Goal: Task Accomplishment & Management: Complete application form

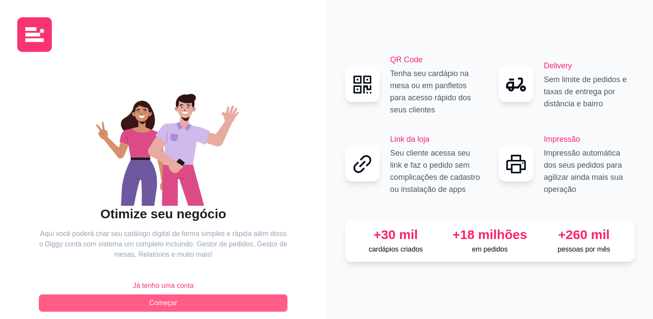
click at [189, 298] on button "Começar" at bounding box center [163, 302] width 249 height 17
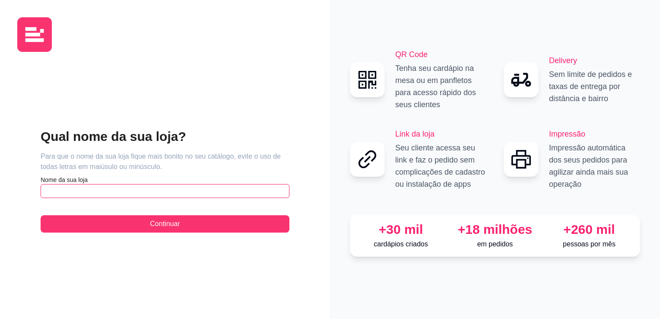
click at [103, 193] on input "text" at bounding box center [165, 191] width 249 height 14
type input "w"
type input "Ws bebidas"
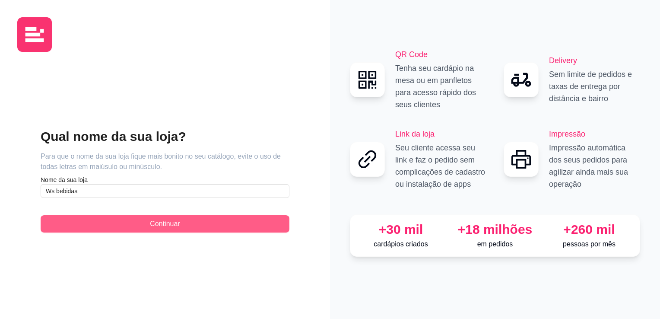
click at [132, 231] on button "Continuar" at bounding box center [165, 223] width 249 height 17
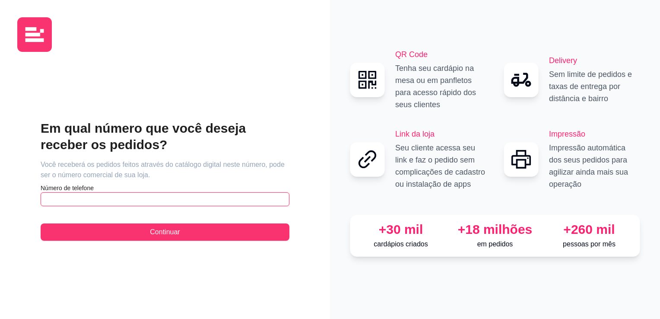
click at [136, 205] on input "text" at bounding box center [165, 199] width 249 height 14
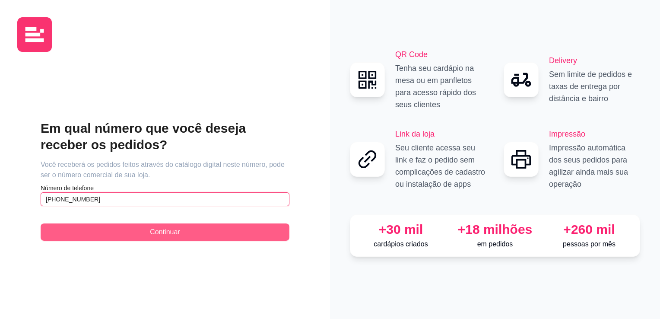
type input "[PHONE_NUMBER]"
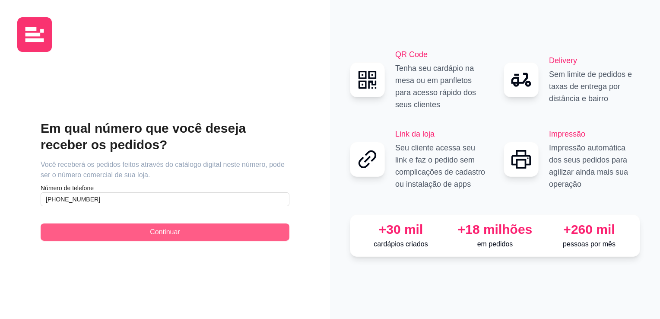
click at [136, 234] on button "Continuar" at bounding box center [165, 231] width 249 height 17
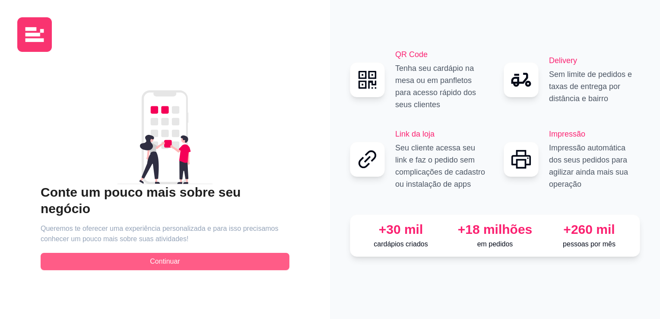
click at [156, 256] on span "Continuar" at bounding box center [165, 261] width 30 height 10
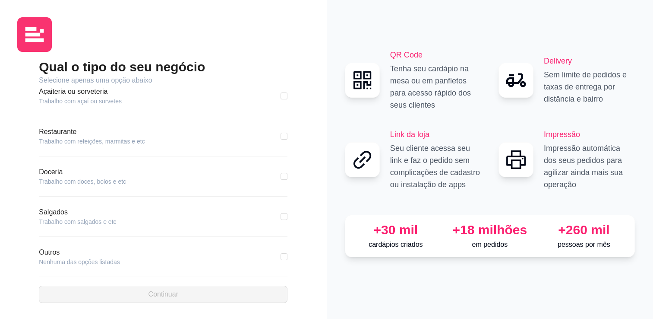
scroll to position [138, 0]
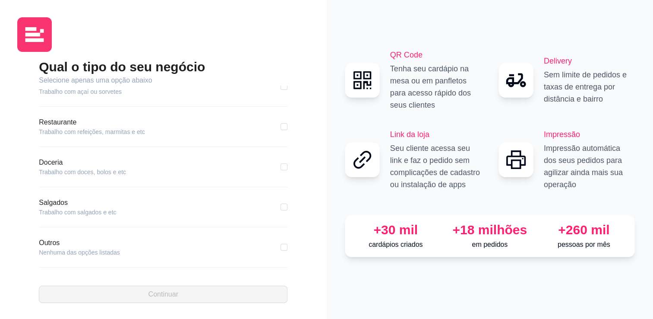
click at [94, 245] on article "Outros" at bounding box center [79, 242] width 81 height 10
click at [269, 250] on div "Outros Nenhuma das opções listadas" at bounding box center [163, 246] width 249 height 19
click at [281, 247] on input "checkbox" at bounding box center [284, 246] width 7 height 7
checkbox input "true"
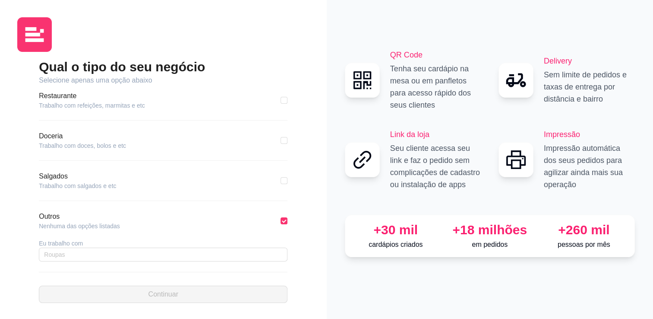
scroll to position [169, 0]
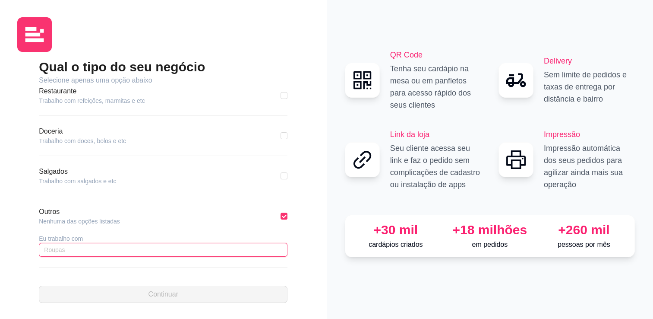
click at [145, 246] on input "text" at bounding box center [163, 250] width 249 height 14
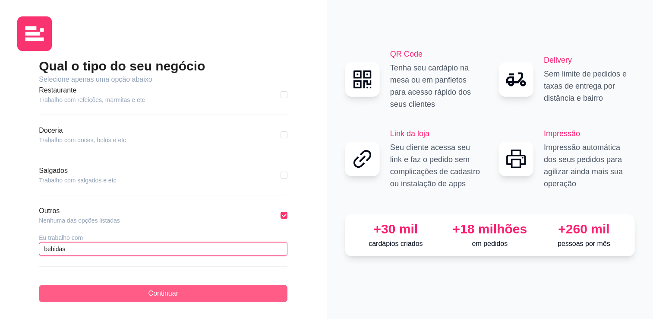
type input "bebidas"
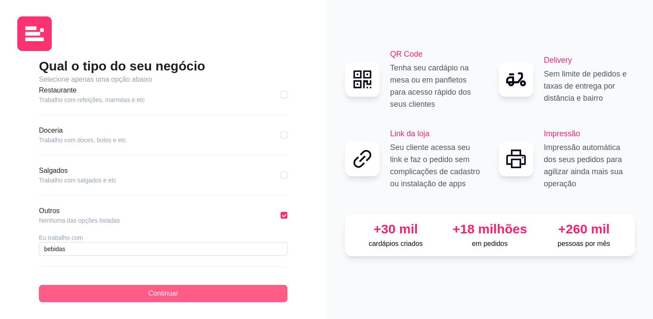
click at [167, 291] on span "Continuar" at bounding box center [163, 293] width 30 height 10
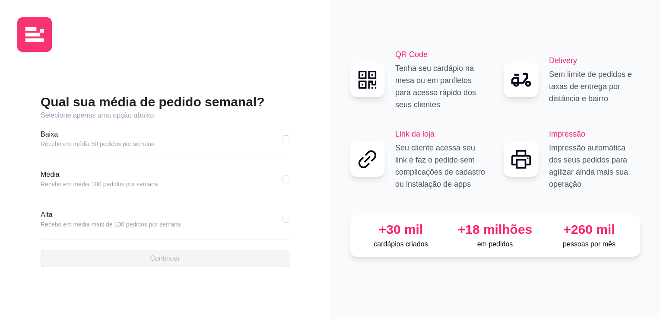
click at [290, 145] on div "Qual sua média de pedido semanal? Selecione apenas uma opção abaixo [GEOGRAPHIC…" at bounding box center [164, 180] width 295 height 243
click at [285, 136] on input "checkbox" at bounding box center [285, 138] width 7 height 7
checkbox input "true"
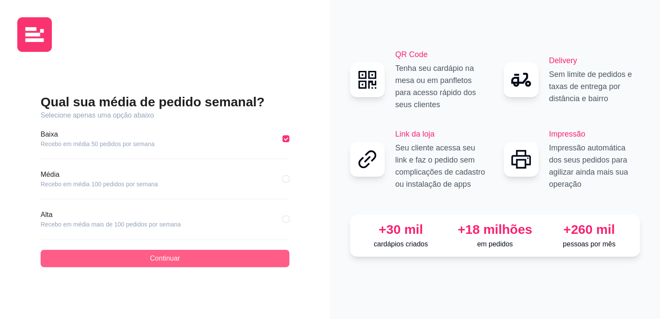
click at [185, 253] on button "Continuar" at bounding box center [165, 258] width 249 height 17
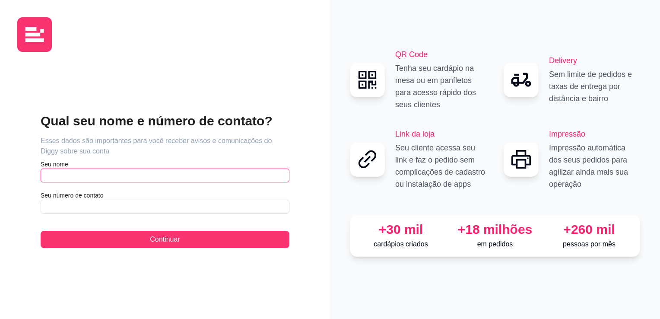
click at [110, 176] on input "text" at bounding box center [165, 175] width 249 height 14
click at [134, 172] on input "[PERSON_NAME]" at bounding box center [165, 175] width 249 height 14
click at [47, 174] on input "[PERSON_NAME]" at bounding box center [165, 175] width 249 height 14
click at [49, 176] on input "[PERSON_NAME]" at bounding box center [165, 175] width 249 height 14
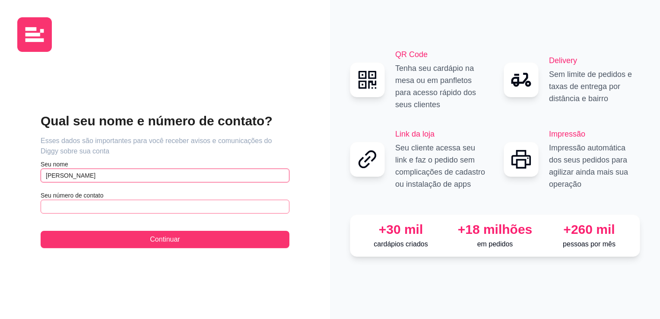
type input "[PERSON_NAME]"
click at [79, 211] on input "text" at bounding box center [165, 206] width 249 height 14
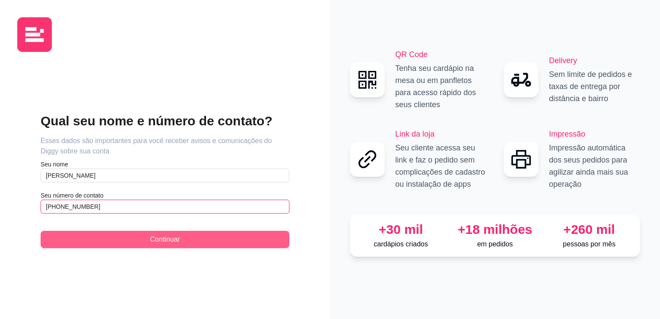
type input "[PHONE_NUMBER]"
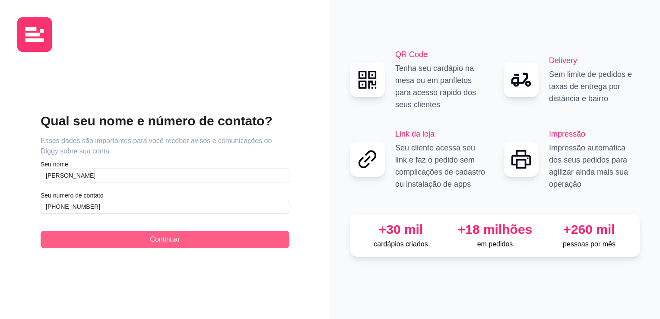
click at [102, 235] on button "Continuar" at bounding box center [165, 239] width 249 height 17
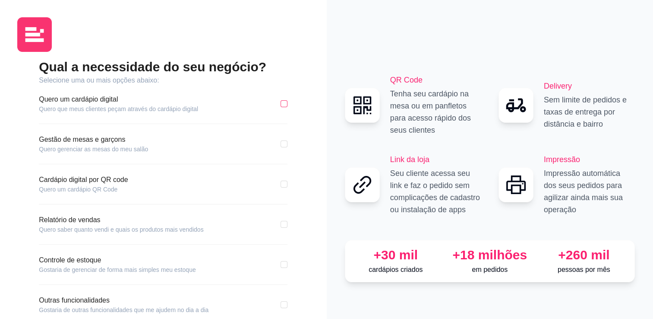
click at [282, 104] on input "checkbox" at bounding box center [284, 103] width 7 height 7
checkbox input "true"
click at [285, 262] on input "checkbox" at bounding box center [284, 264] width 7 height 7
checkbox input "true"
click at [283, 225] on input "checkbox" at bounding box center [284, 224] width 7 height 7
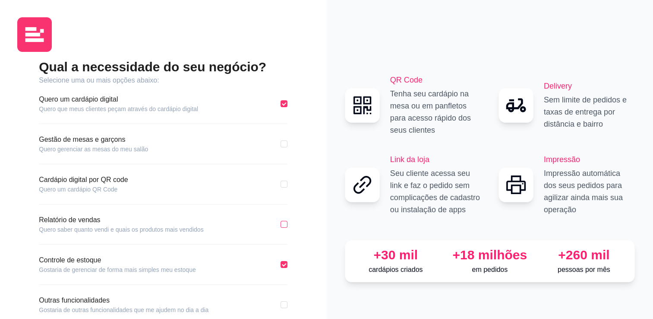
checkbox input "true"
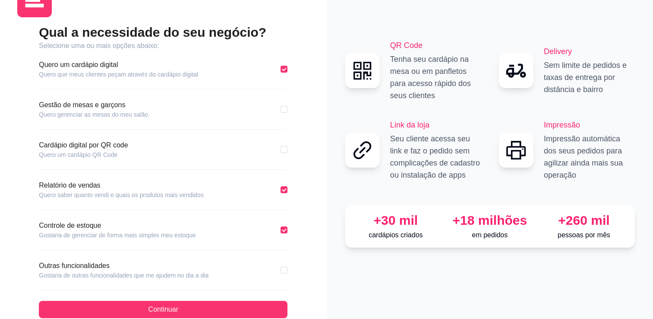
scroll to position [50, 0]
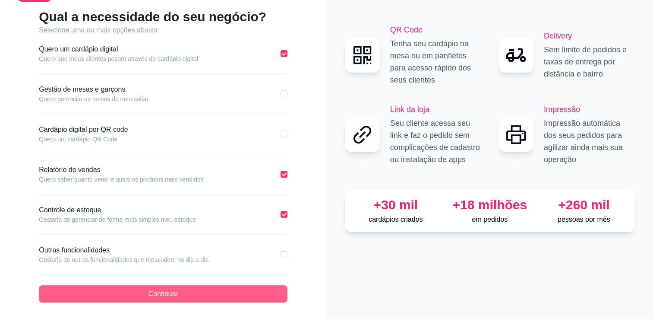
click at [278, 296] on button "Continuar" at bounding box center [163, 293] width 249 height 17
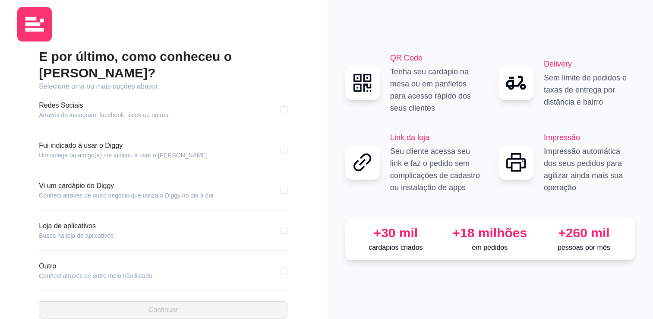
click at [275, 100] on div "Redes Sociais Através do instagram, facebook, tiktok ou outros" at bounding box center [163, 109] width 249 height 19
click at [287, 106] on input "checkbox" at bounding box center [284, 109] width 7 height 7
checkbox input "true"
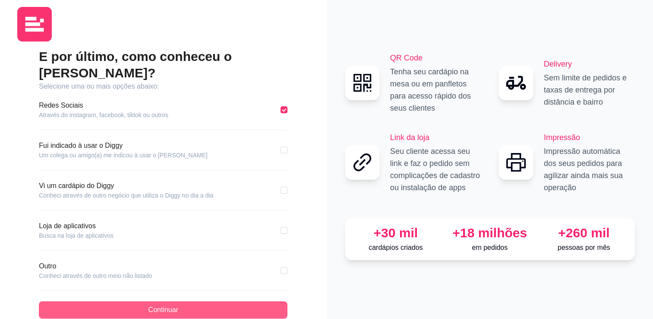
click at [184, 301] on button "Continuar" at bounding box center [163, 309] width 249 height 17
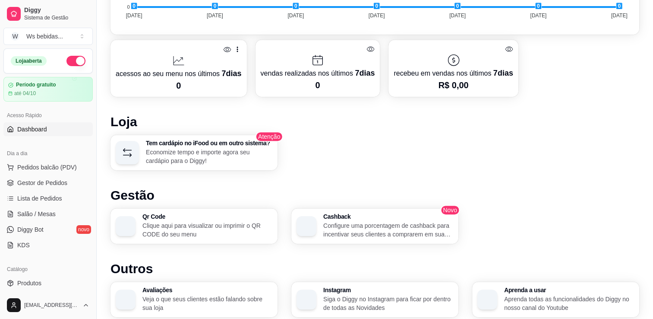
scroll to position [437, 0]
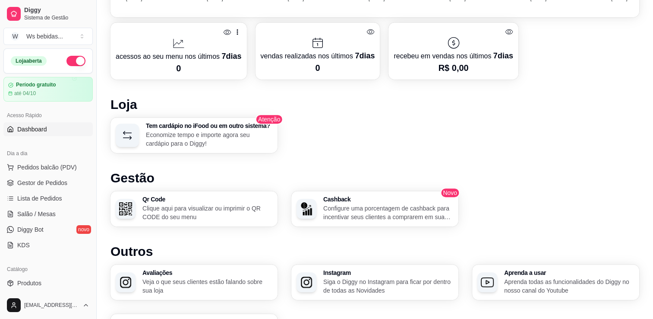
click at [177, 233] on div "Desempenho Últimos 7 dias Número de pedidos Você está vendo os pedidos recebido…" at bounding box center [375, 77] width 529 height 543
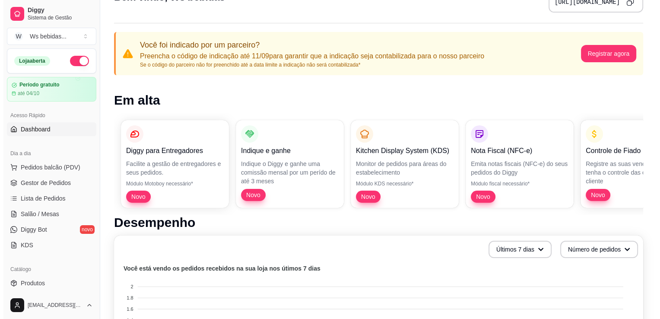
scroll to position [0, 0]
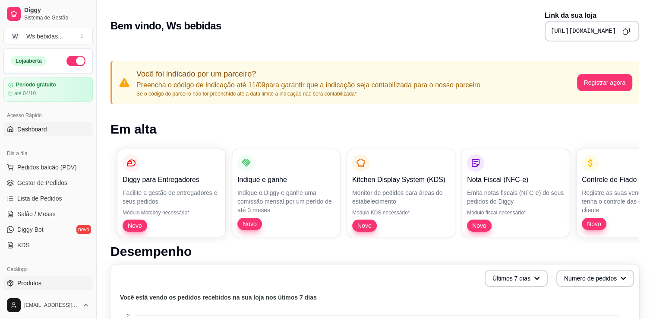
click at [28, 288] on link "Produtos" at bounding box center [47, 283] width 89 height 14
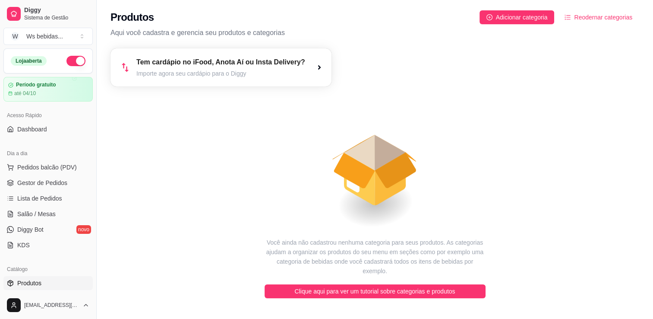
click at [171, 32] on p "Aqui você cadastra e gerencia seu produtos e categorias" at bounding box center [375, 33] width 529 height 10
click at [492, 15] on icon "plus-circle" at bounding box center [490, 17] width 6 height 6
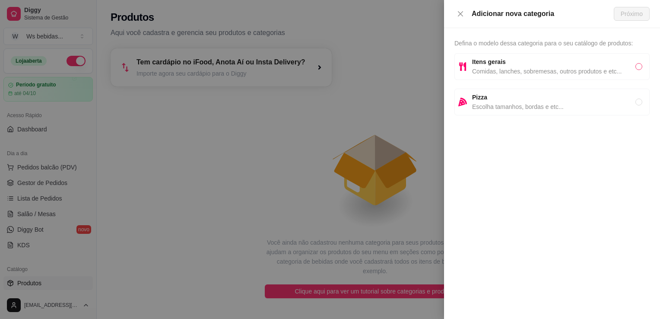
click at [636, 66] on input "radio" at bounding box center [638, 66] width 7 height 7
radio input "true"
click at [638, 103] on input "radio" at bounding box center [638, 101] width 7 height 7
radio input "true"
click at [629, 68] on span "Comidas, lanches, sobremesas, outros produtos e etc..." at bounding box center [553, 70] width 163 height 9
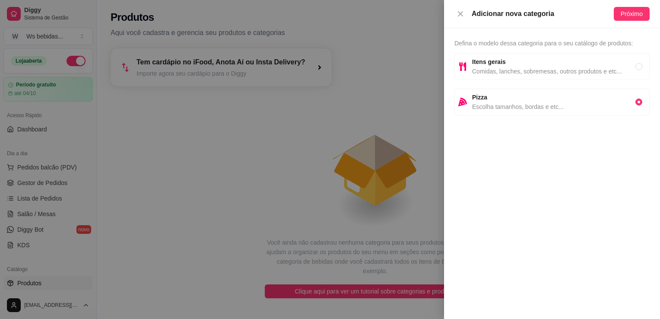
radio input "true"
radio input "false"
click at [629, 15] on span "Próximo" at bounding box center [631, 13] width 22 height 9
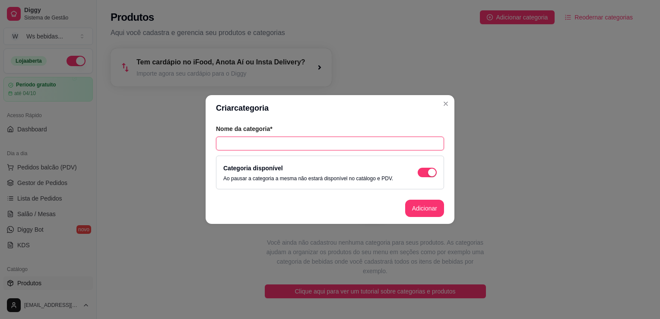
click at [283, 149] on input "text" at bounding box center [330, 143] width 228 height 14
type input "c"
type input "v"
type input "cervejas 600"
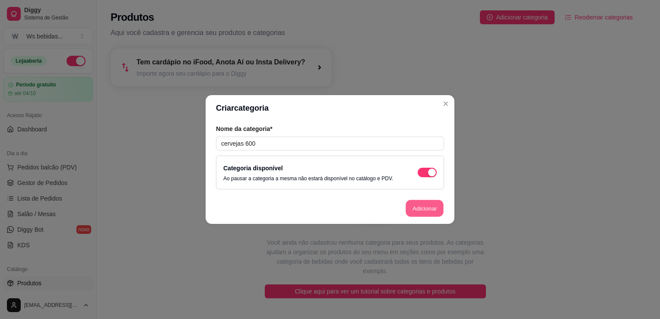
click at [416, 210] on button "Adicionar" at bounding box center [424, 208] width 38 height 17
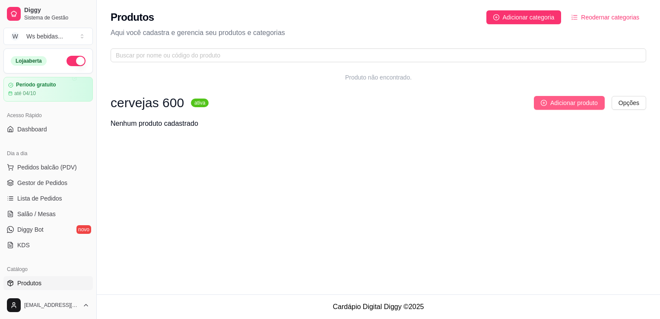
click at [555, 101] on span "Adicionar produto" at bounding box center [573, 102] width 47 height 9
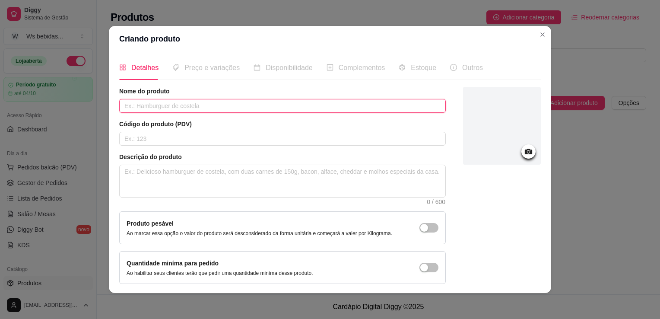
click at [242, 106] on input "text" at bounding box center [282, 106] width 326 height 14
type input "skol pilsen"
click at [205, 141] on input "text" at bounding box center [282, 139] width 326 height 14
type input "0001"
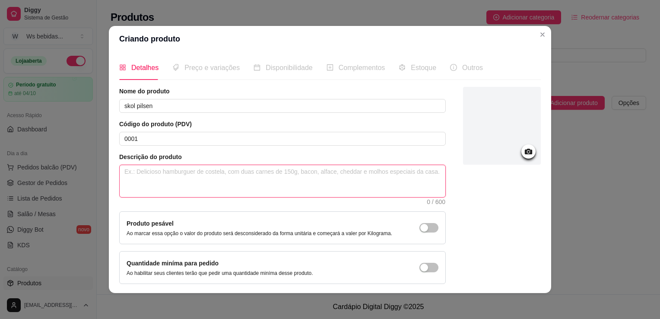
click at [243, 174] on textarea at bounding box center [282, 181] width 325 height 32
type textarea "c"
type textarea "ca"
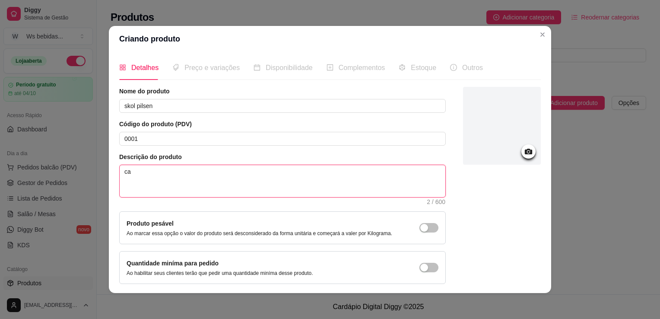
type textarea "cas"
type textarea "casc"
type textarea "casco"
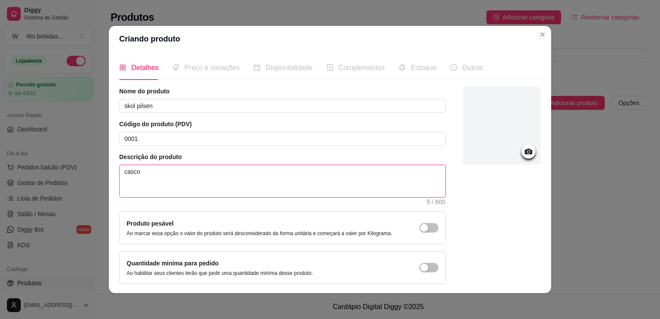
type textarea "casco"
type textarea "casco r"
type textarea "casco re"
type textarea "casco ret"
type textarea "casco reto"
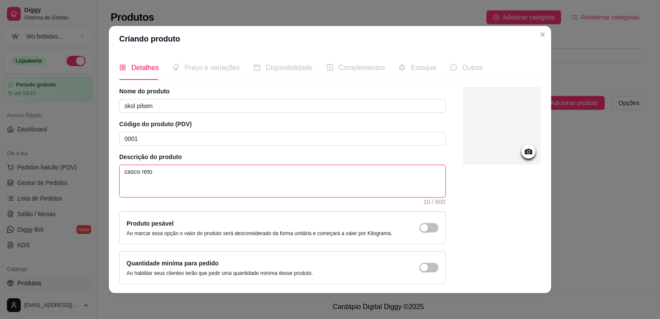
type textarea "casco retor"
type textarea "casco retorn"
type textarea "casco retorna"
type textarea "casco retornav"
type textarea "casco retornave"
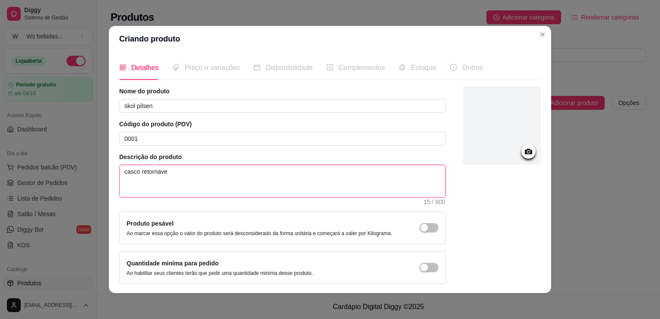
type textarea "casco retornavel"
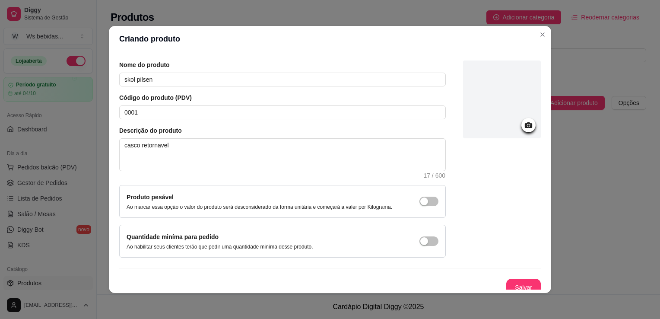
scroll to position [32, 0]
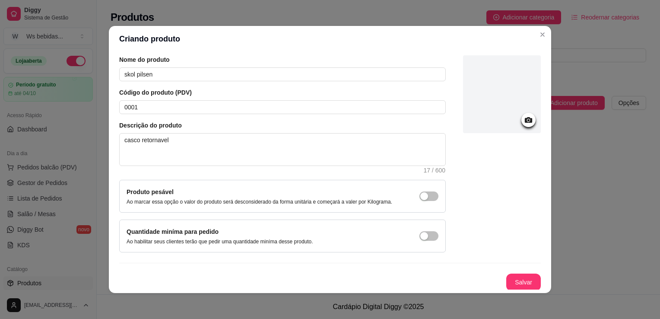
click at [524, 118] on icon at bounding box center [527, 120] width 7 height 6
click at [523, 282] on button "Salvar" at bounding box center [523, 282] width 34 height 17
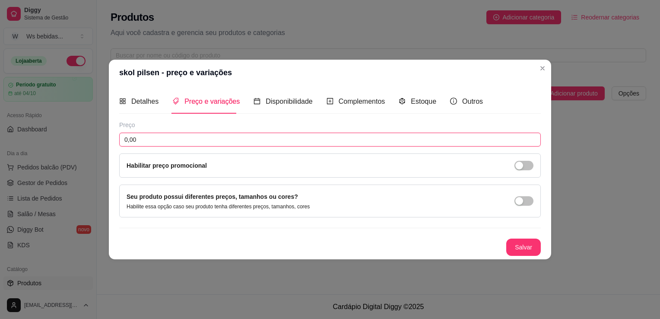
click at [223, 141] on input "0,00" at bounding box center [329, 140] width 421 height 14
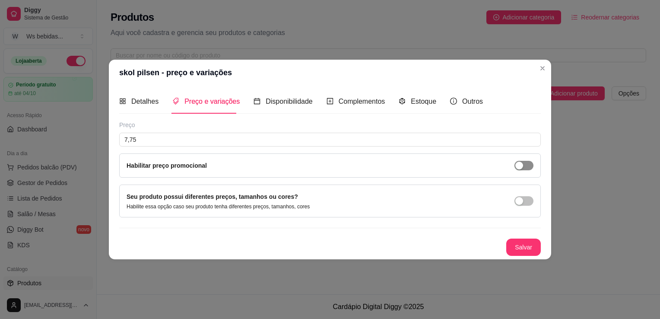
click at [525, 167] on span "button" at bounding box center [523, 165] width 19 height 9
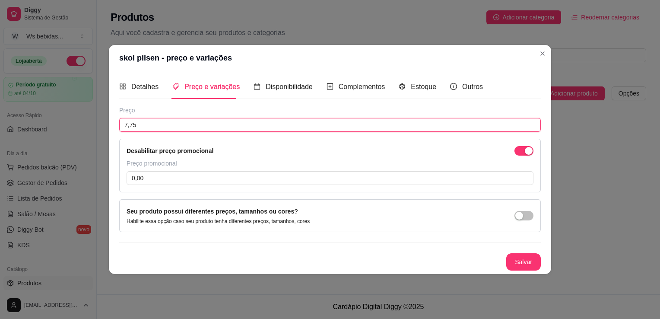
click at [156, 123] on input "7,75" at bounding box center [329, 125] width 421 height 14
type input "8,00"
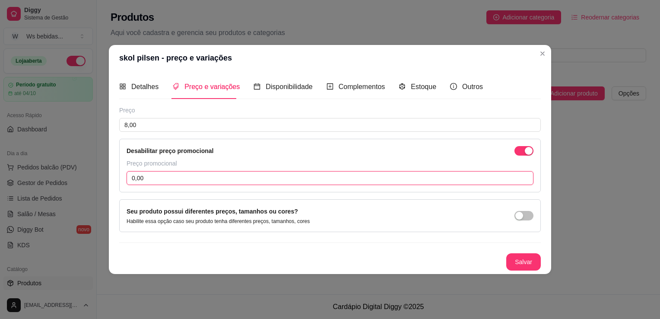
click at [178, 181] on input "0,00" at bounding box center [329, 178] width 407 height 14
type input "7,75"
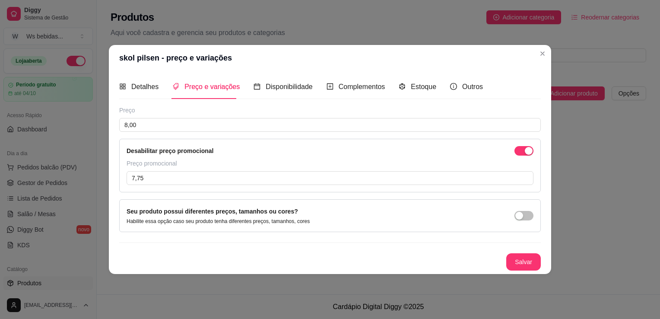
click at [533, 220] on div "Seu produto possui diferentes preços, tamanhos ou cores? Habilite essa opção ca…" at bounding box center [329, 215] width 407 height 18
click at [523, 211] on span "button" at bounding box center [523, 215] width 19 height 9
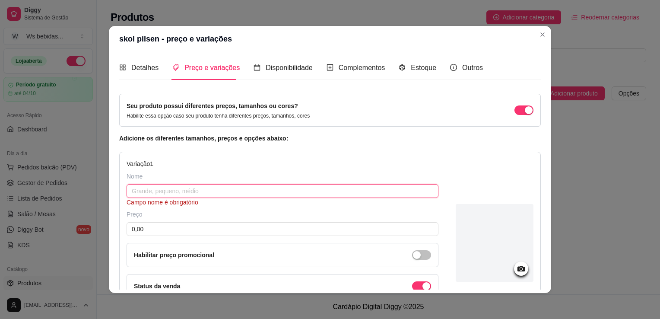
click at [209, 192] on input "text" at bounding box center [282, 191] width 312 height 14
click at [514, 114] on span "button" at bounding box center [523, 109] width 19 height 9
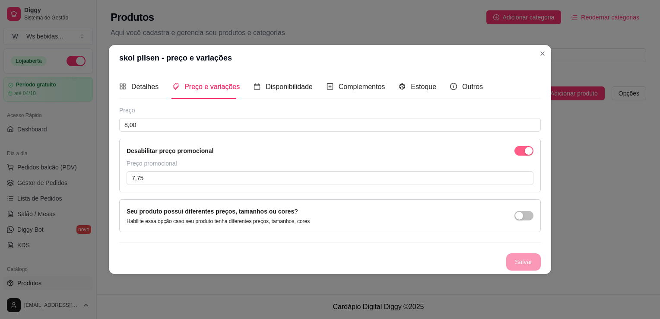
click at [521, 155] on span "button" at bounding box center [523, 150] width 19 height 9
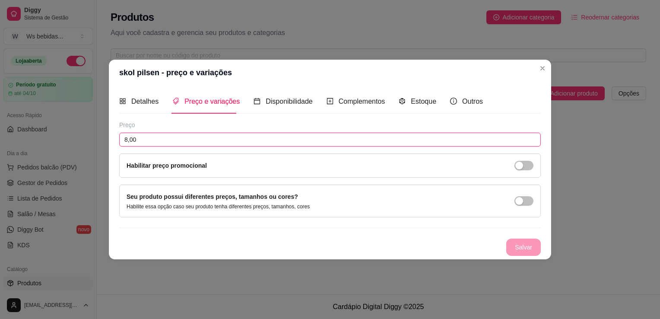
click at [208, 143] on input "8,00" at bounding box center [329, 140] width 421 height 14
type input "7,75"
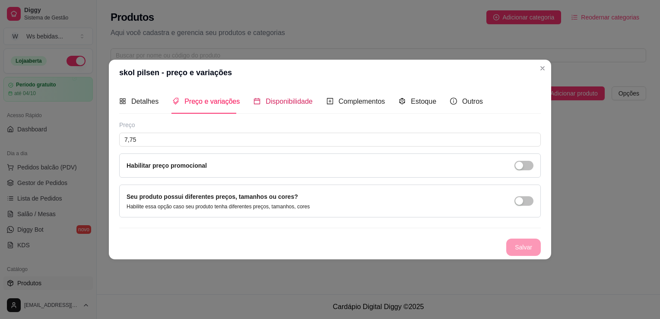
click at [287, 105] on span "Disponibilidade" at bounding box center [288, 101] width 47 height 7
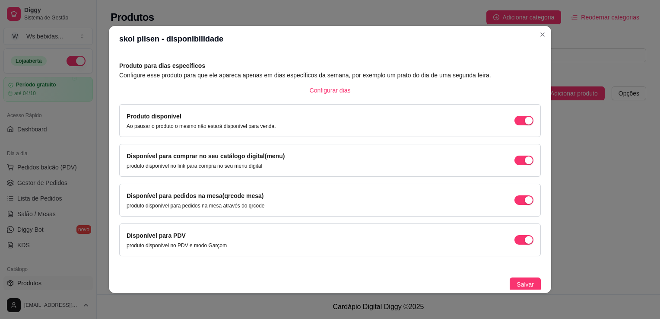
scroll to position [35, 0]
click at [520, 282] on span "Salvar" at bounding box center [524, 283] width 17 height 9
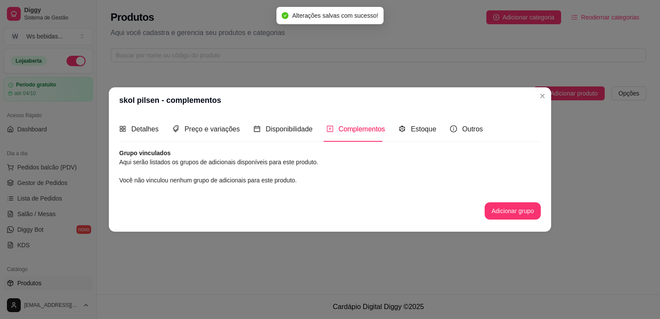
scroll to position [0, 0]
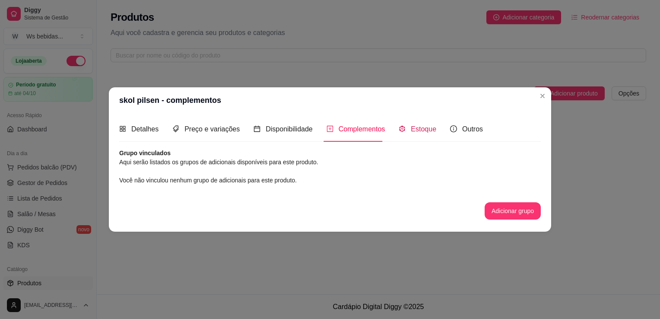
click at [416, 134] on div "Estoque" at bounding box center [417, 128] width 38 height 11
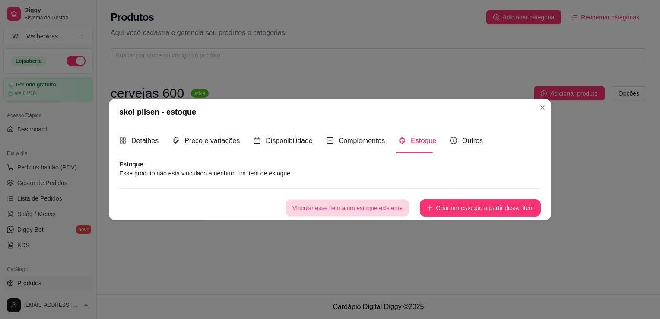
click at [380, 206] on button "Vincular esse item a um estoque existente" at bounding box center [346, 207] width 123 height 17
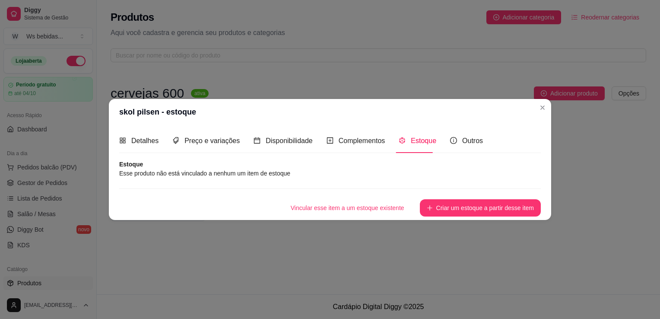
click at [418, 146] on div "Estoque" at bounding box center [417, 140] width 38 height 25
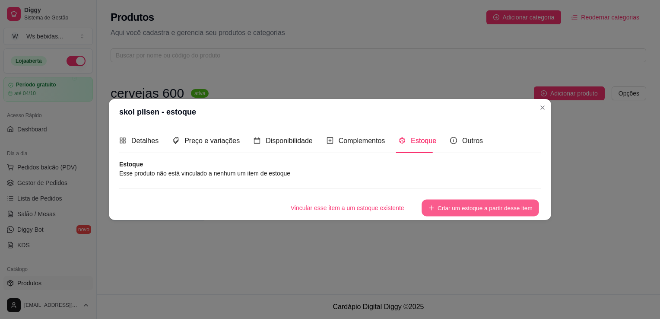
click at [447, 207] on button "Criar um estoque a partir desse item" at bounding box center [479, 207] width 117 height 17
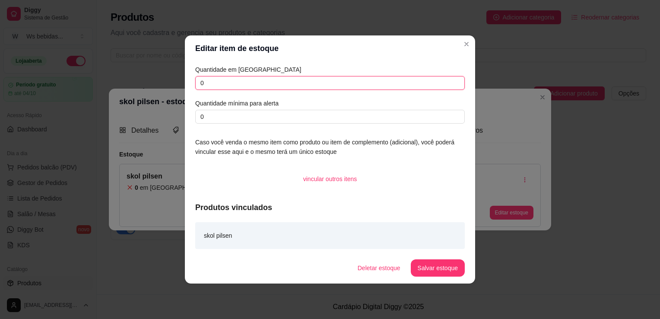
click at [226, 88] on input "0" at bounding box center [329, 83] width 269 height 14
type input "0"
type input "225"
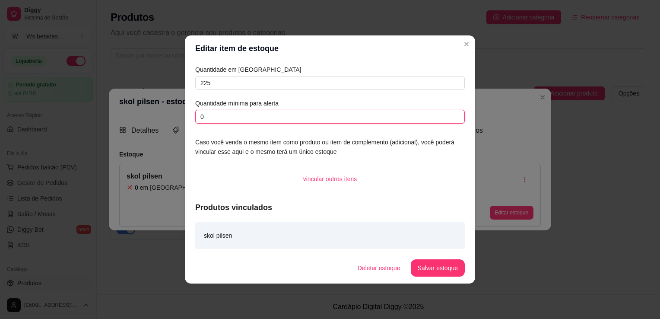
click at [238, 115] on input "0" at bounding box center [329, 117] width 269 height 14
type input "010"
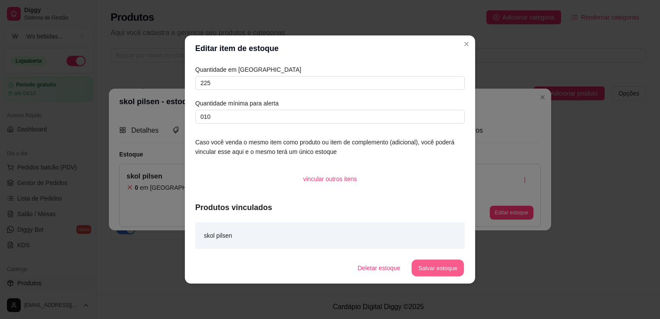
click at [431, 272] on button "Salvar estoque" at bounding box center [437, 267] width 53 height 17
click at [429, 263] on button "Salvar estoque" at bounding box center [437, 267] width 53 height 17
click at [429, 263] on div "Deletar estoque Salvar estoque" at bounding box center [395, 267] width 138 height 17
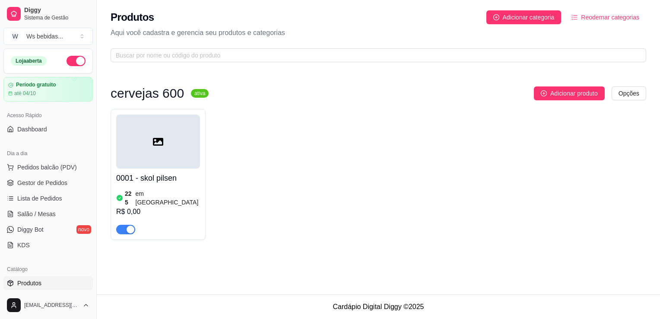
click at [70, 58] on button "button" at bounding box center [75, 61] width 19 height 10
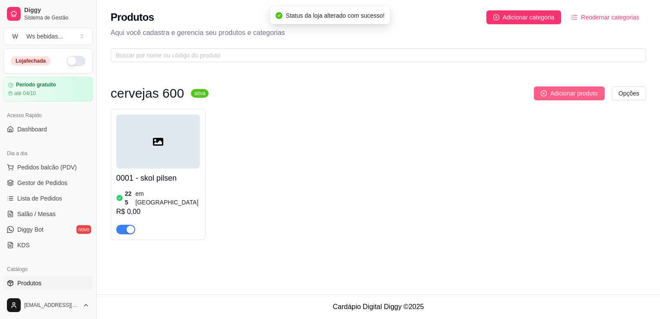
click at [556, 96] on span "Adicionar produto" at bounding box center [573, 92] width 47 height 9
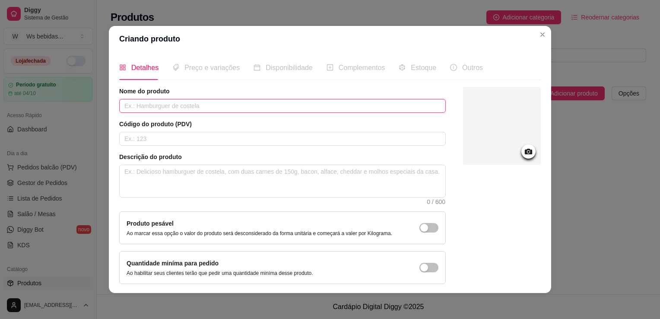
click at [310, 101] on input "text" at bounding box center [282, 106] width 326 height 14
type input "b"
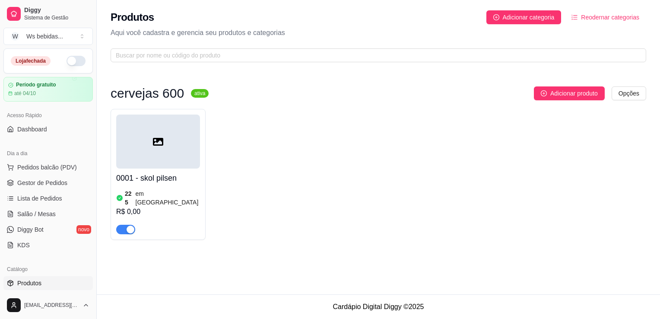
click at [167, 156] on div at bounding box center [158, 141] width 84 height 54
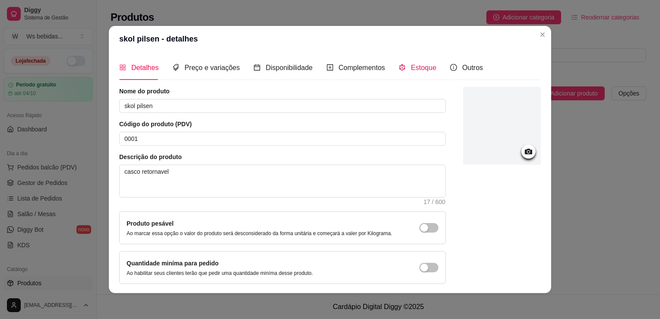
click at [411, 66] on span "Estoque" at bounding box center [423, 67] width 25 height 7
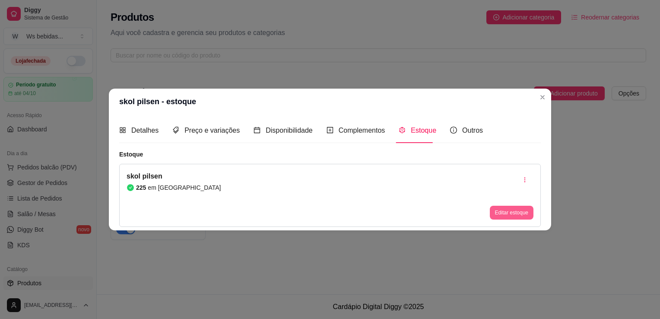
click at [508, 211] on button "Editar estoque" at bounding box center [512, 212] width 44 height 14
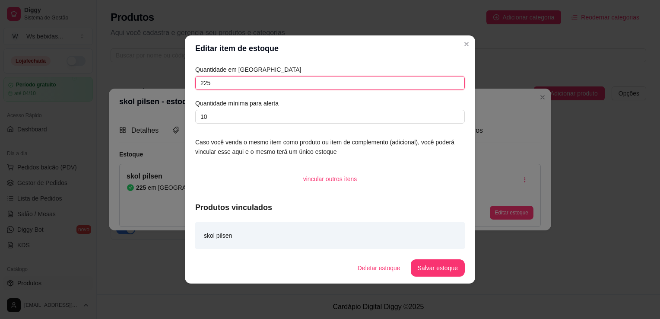
click at [316, 85] on input "225" at bounding box center [329, 83] width 269 height 14
type input "2"
type input "19"
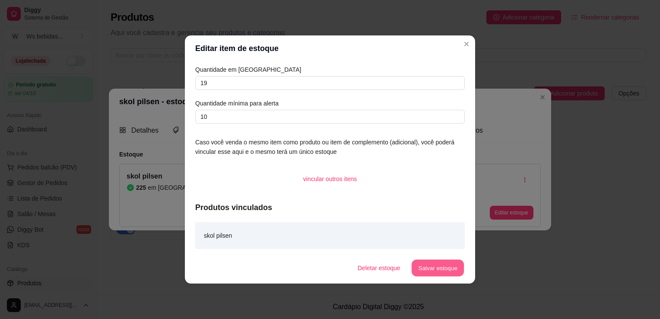
click at [441, 271] on button "Salvar estoque" at bounding box center [437, 267] width 53 height 17
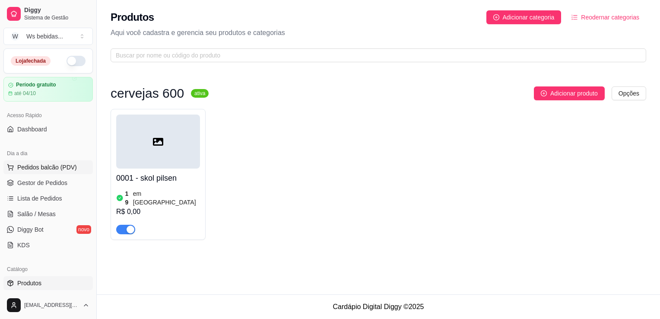
click at [65, 167] on span "Pedidos balcão (PDV)" at bounding box center [47, 167] width 60 height 9
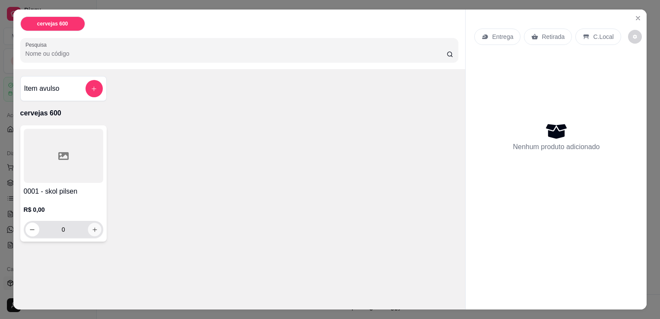
click at [92, 226] on icon "increase-product-quantity" at bounding box center [94, 229] width 6 height 6
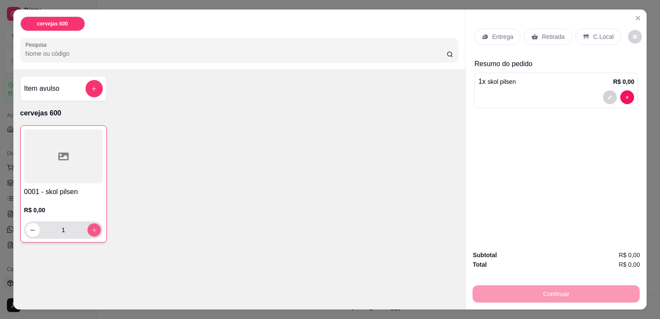
click at [92, 227] on icon "increase-product-quantity" at bounding box center [94, 230] width 6 height 6
type input "4"
click at [93, 85] on icon "add-separate-item" at bounding box center [94, 88] width 6 height 6
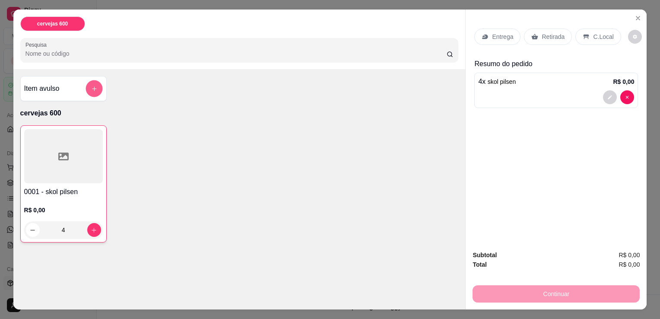
click at [93, 85] on icon "add-separate-item" at bounding box center [94, 88] width 6 height 6
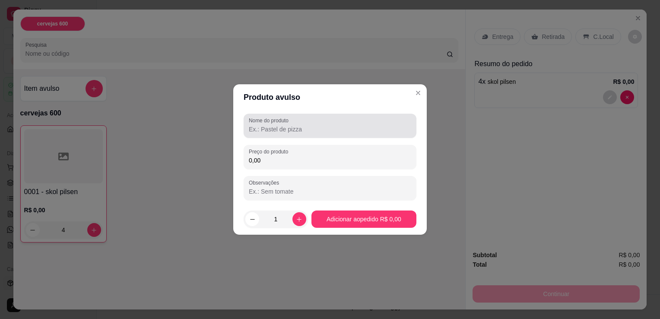
click at [303, 118] on div at bounding box center [330, 125] width 162 height 17
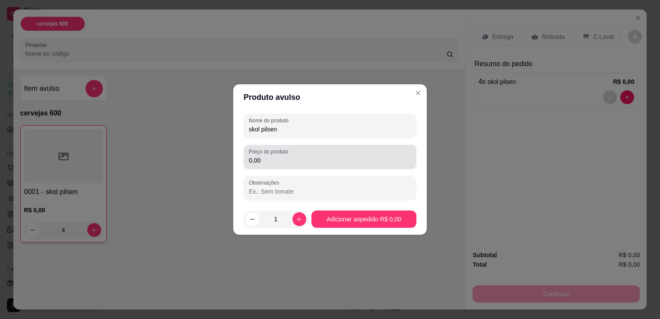
type input "skol pilsen"
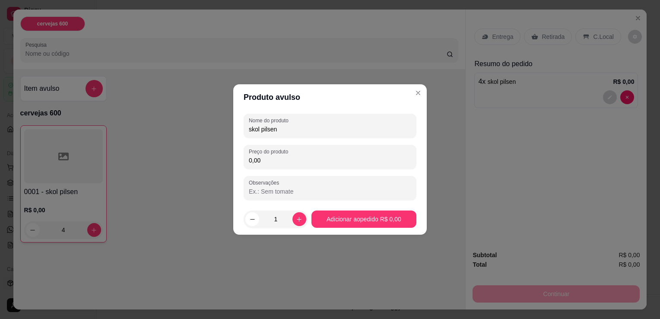
click at [306, 161] on input "0,00" at bounding box center [330, 160] width 162 height 9
type input "7,75"
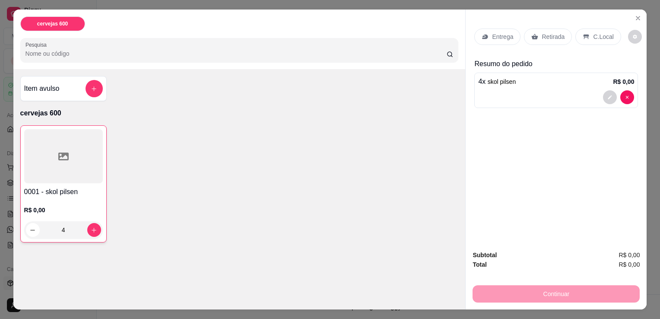
click at [59, 186] on h4 "0001 - skol pilsen" at bounding box center [63, 191] width 79 height 10
click at [547, 38] on div "Retirada" at bounding box center [548, 36] width 48 height 16
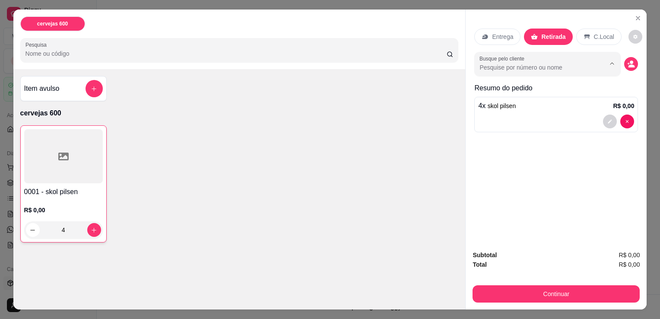
click at [487, 66] on input "Busque pelo cliente" at bounding box center [535, 67] width 112 height 9
click at [636, 11] on button "Close" at bounding box center [638, 18] width 14 height 14
click at [634, 15] on icon "Close" at bounding box center [637, 18] width 7 height 7
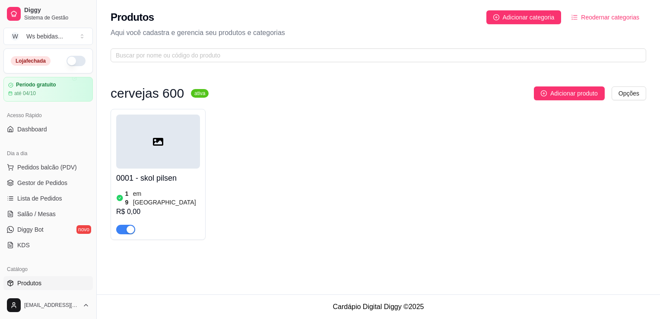
click at [170, 161] on div at bounding box center [158, 141] width 84 height 54
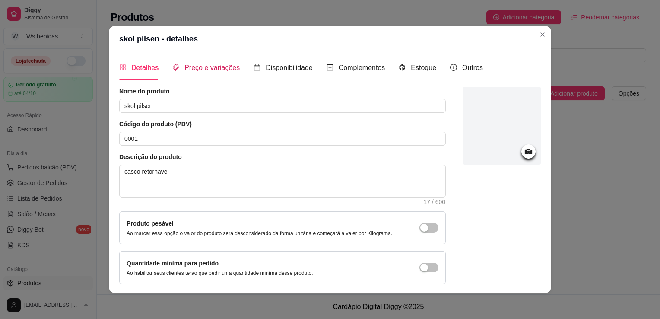
click at [204, 68] on span "Preço e variações" at bounding box center [211, 67] width 55 height 7
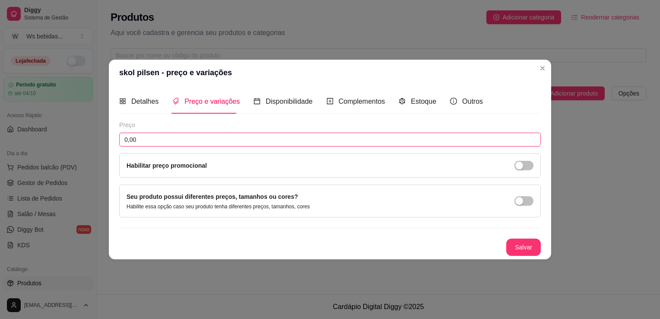
click at [141, 136] on input "0,00" at bounding box center [329, 140] width 421 height 14
type input "7,75"
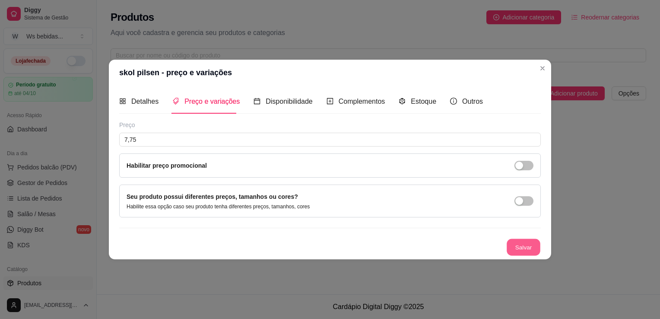
click at [512, 241] on button "Salvar" at bounding box center [523, 247] width 34 height 17
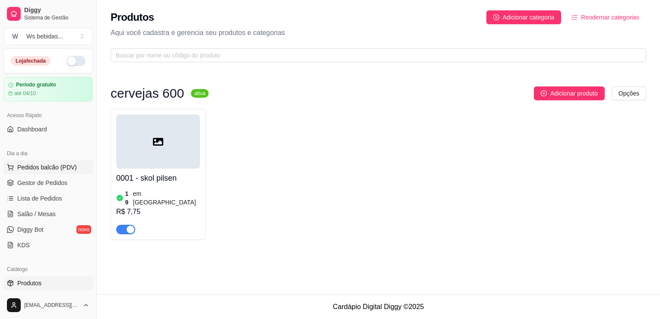
click at [55, 166] on span "Pedidos balcão (PDV)" at bounding box center [47, 167] width 60 height 9
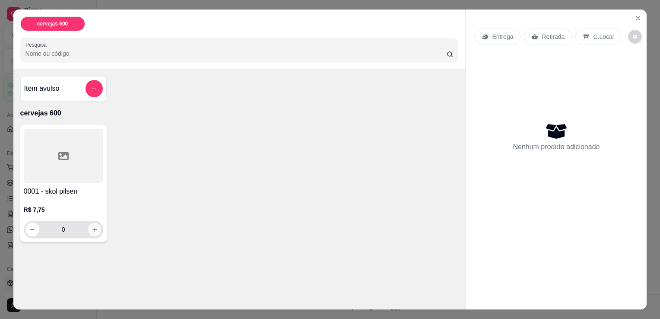
click at [93, 226] on icon "increase-product-quantity" at bounding box center [94, 229] width 6 height 6
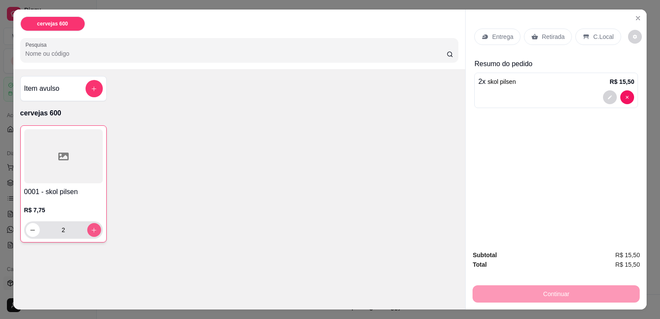
click at [93, 227] on icon "increase-product-quantity" at bounding box center [94, 230] width 6 height 6
click at [26, 228] on button "decrease-product-quantity" at bounding box center [33, 230] width 14 height 14
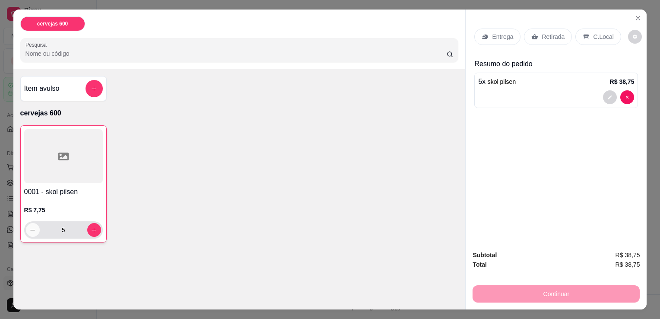
click at [26, 228] on button "decrease-product-quantity" at bounding box center [33, 230] width 14 height 14
click at [26, 228] on button "decrease-product-quantity" at bounding box center [32, 229] width 13 height 13
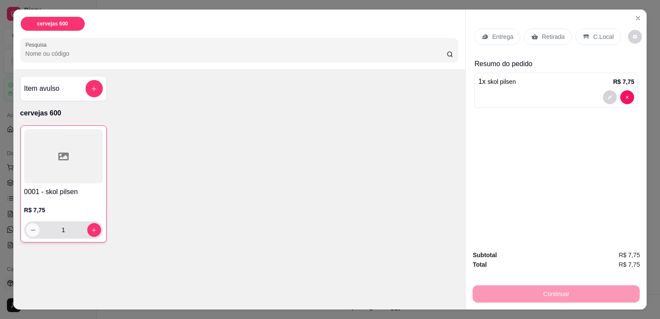
type input "0"
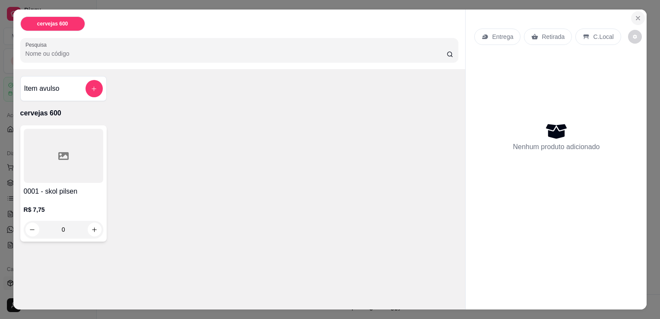
click at [635, 11] on button "Close" at bounding box center [638, 18] width 14 height 14
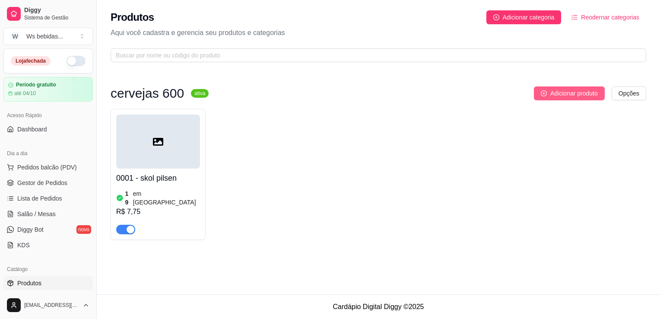
click at [575, 96] on span "Adicionar produto" at bounding box center [573, 92] width 47 height 9
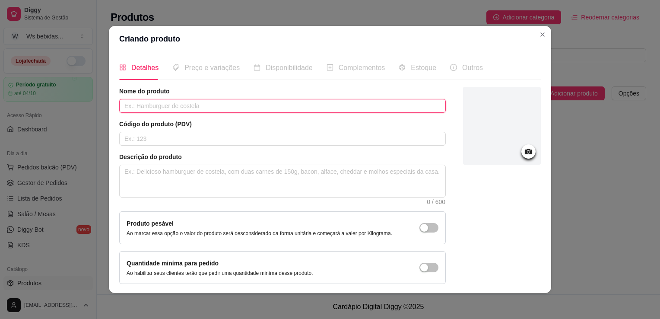
click at [162, 108] on input "text" at bounding box center [282, 106] width 326 height 14
type input "[DEMOGRAPHIC_DATA] duplo"
click at [177, 144] on input "text" at bounding box center [282, 139] width 326 height 14
type input "002"
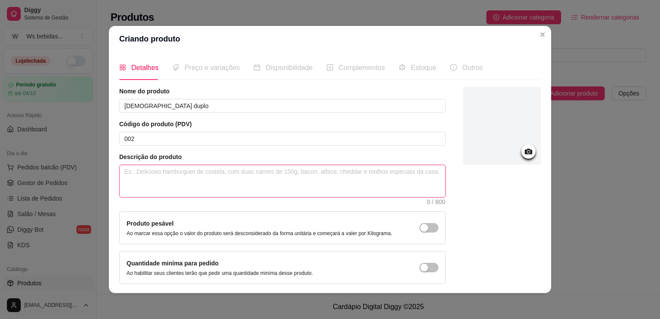
click at [198, 177] on textarea at bounding box center [282, 181] width 325 height 32
type textarea "ca"
type textarea "cas"
type textarea "casc"
type textarea "casco"
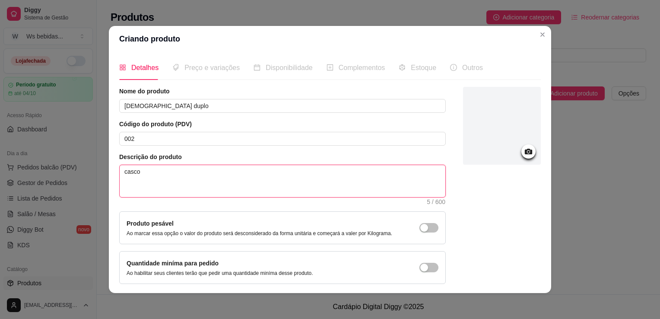
type textarea "casco"
type textarea "casco r"
type textarea "casco re"
type textarea "casco ret"
type textarea "casco reto"
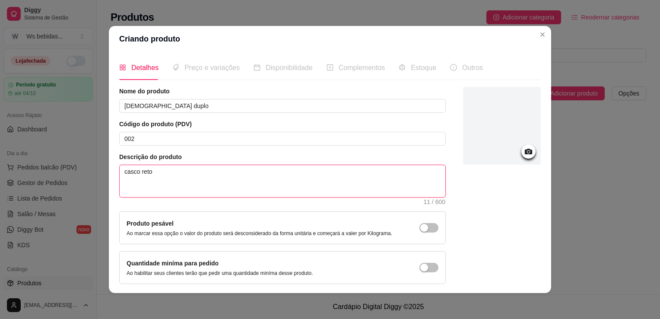
type textarea "casco retor"
type textarea "casco retorn"
type textarea "casco retorna"
type textarea "casco retornav"
type textarea "casco retornave"
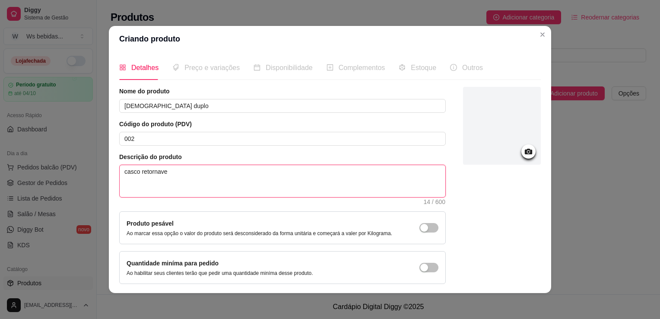
type textarea "casco retornavel"
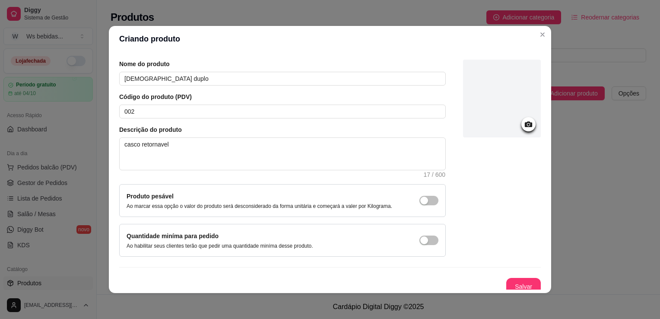
scroll to position [32, 0]
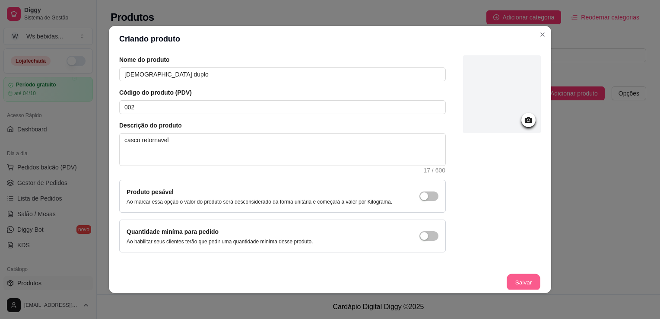
click at [516, 281] on button "Salvar" at bounding box center [523, 282] width 34 height 17
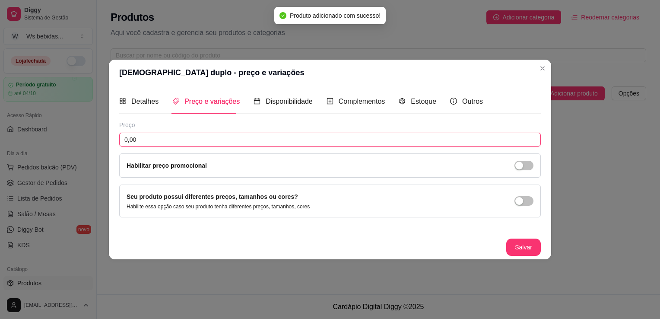
click at [341, 137] on input "0,00" at bounding box center [329, 140] width 421 height 14
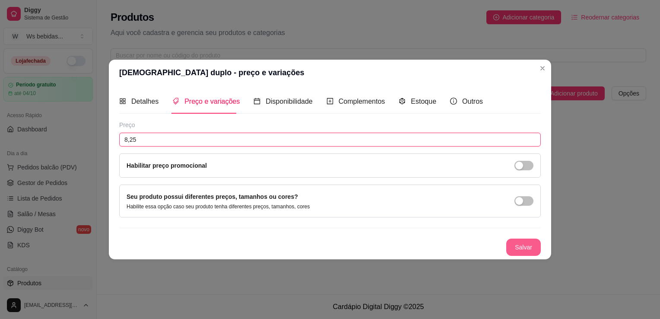
type input "8,25"
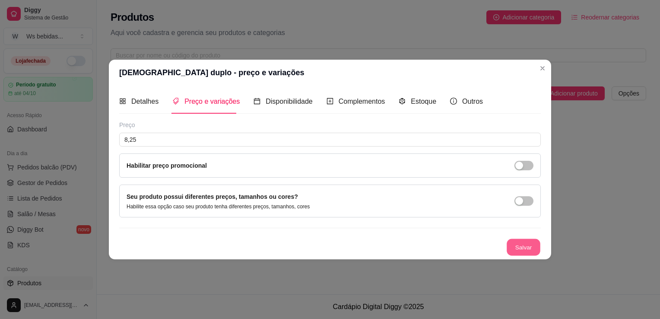
click at [530, 248] on button "Salvar" at bounding box center [523, 247] width 34 height 17
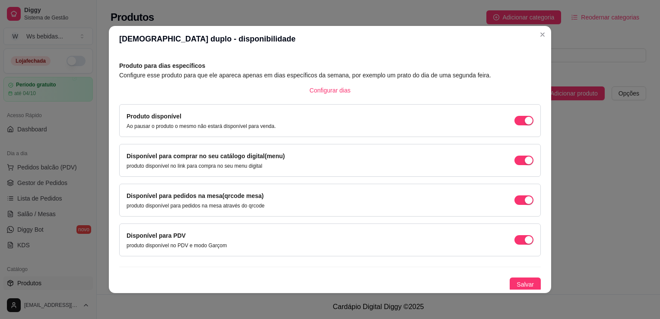
scroll to position [35, 0]
click at [522, 283] on span "Salvar" at bounding box center [524, 283] width 17 height 9
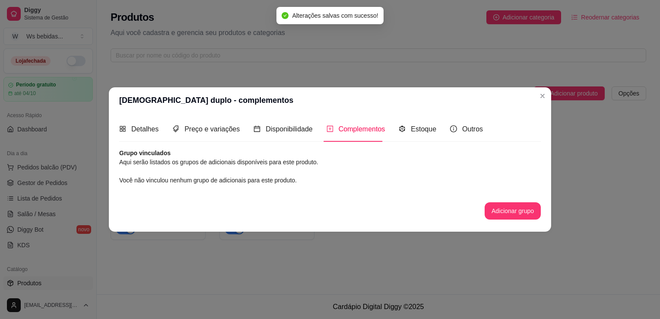
scroll to position [0, 0]
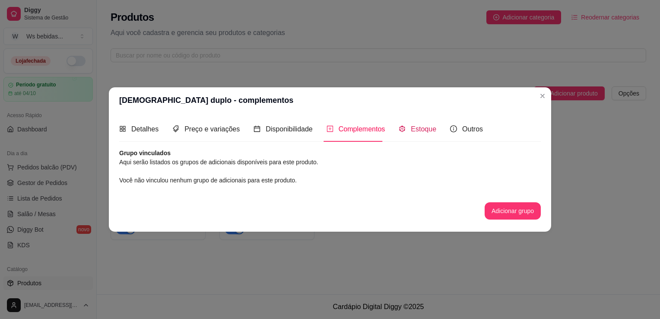
click at [420, 128] on span "Estoque" at bounding box center [423, 128] width 25 height 7
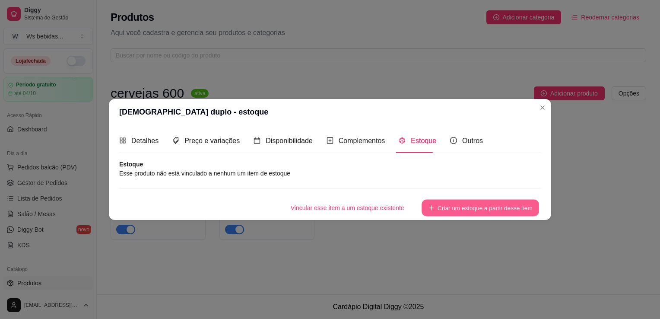
click at [475, 207] on button "Criar um estoque a partir desse item" at bounding box center [479, 207] width 117 height 17
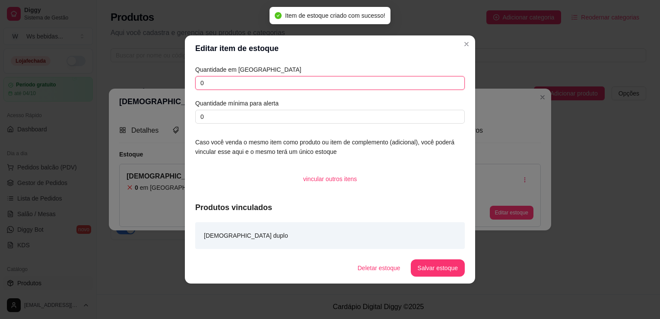
click at [322, 84] on input "0" at bounding box center [329, 83] width 269 height 14
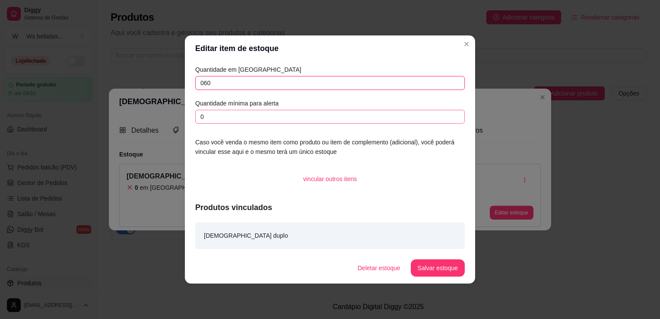
type input "060"
click at [309, 116] on input "0" at bounding box center [329, 117] width 269 height 14
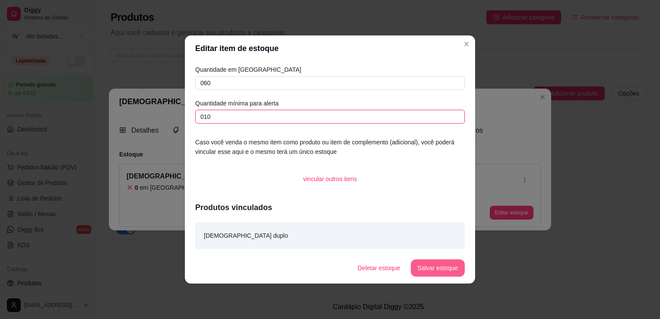
type input "010"
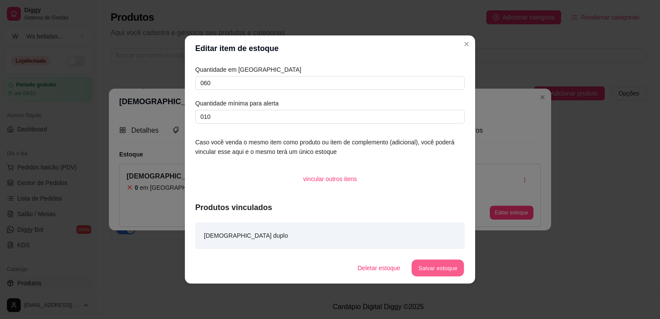
click at [460, 262] on button "Salvar estoque" at bounding box center [437, 267] width 53 height 17
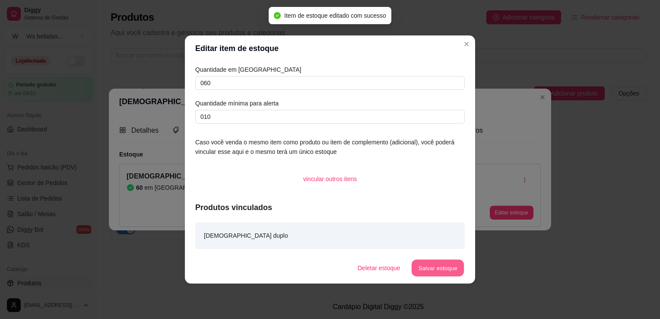
click at [451, 267] on button "Salvar estoque" at bounding box center [437, 267] width 53 height 17
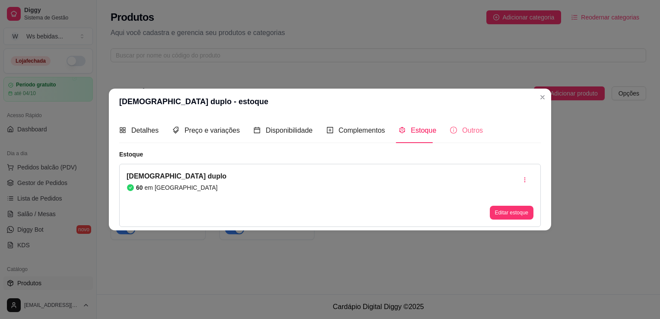
click at [461, 123] on div "Outros" at bounding box center [466, 130] width 33 height 25
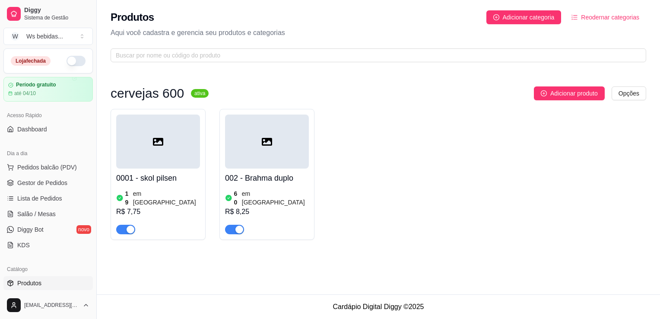
click at [180, 148] on div at bounding box center [158, 141] width 84 height 54
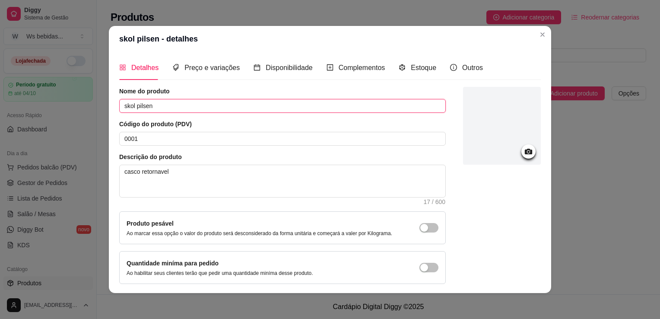
click at [124, 105] on input "skol pilsen" at bounding box center [282, 106] width 326 height 14
type input "Skol pilsen"
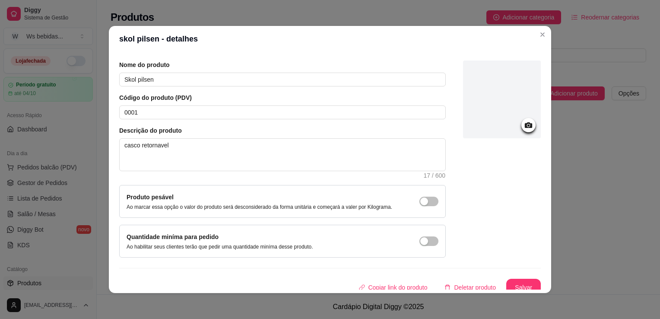
scroll to position [32, 0]
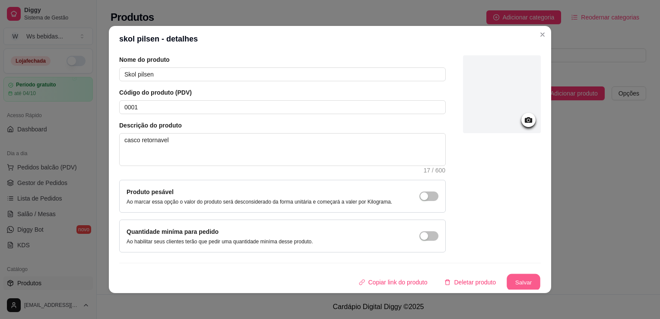
click at [524, 285] on button "Salvar" at bounding box center [523, 282] width 34 height 17
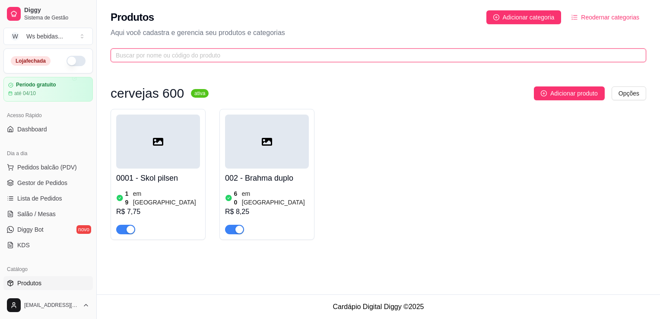
click at [186, 58] on input "text" at bounding box center [375, 55] width 518 height 9
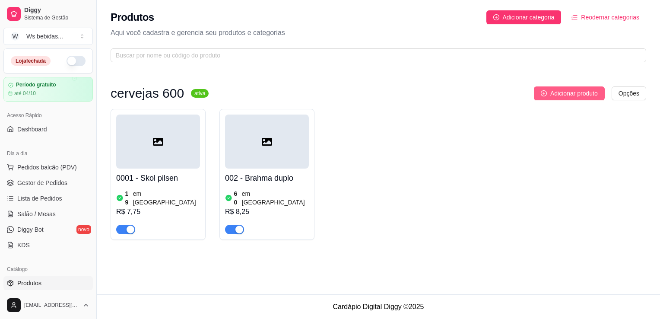
click at [561, 91] on span "Adicionar produto" at bounding box center [573, 92] width 47 height 9
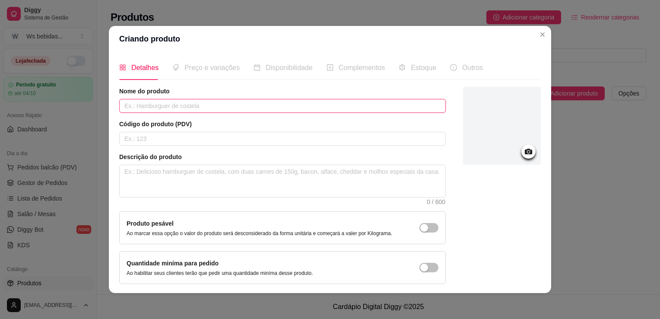
click at [319, 101] on input "text" at bounding box center [282, 106] width 326 height 14
type input "B"
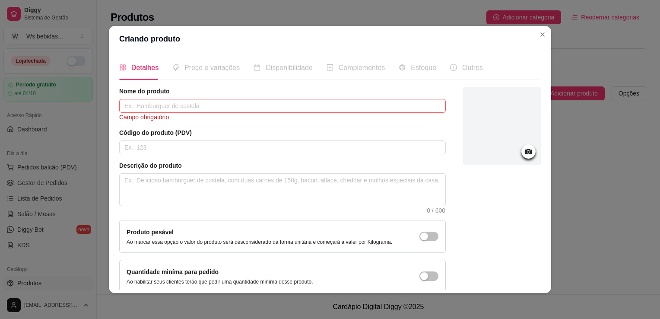
click at [229, 76] on div "Preço e variações" at bounding box center [205, 67] width 67 height 25
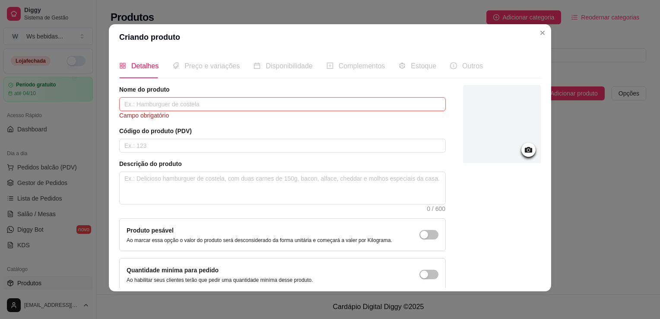
click at [218, 101] on input "text" at bounding box center [282, 104] width 326 height 14
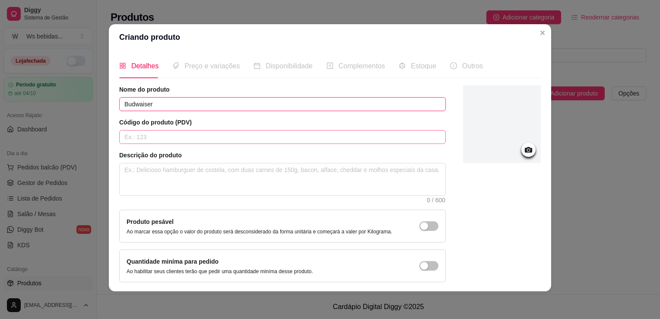
type input "Budwaiser"
click at [240, 139] on input "text" at bounding box center [282, 137] width 326 height 14
type input "003"
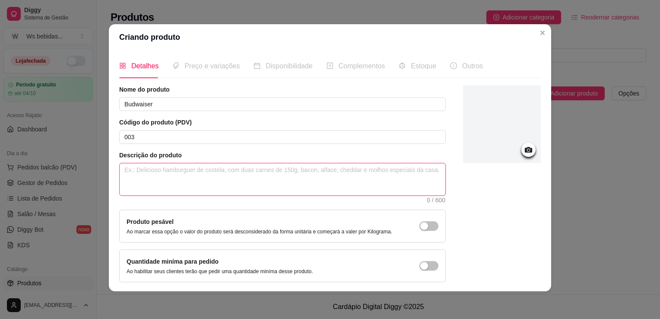
click at [246, 174] on textarea at bounding box center [282, 179] width 325 height 32
type textarea "c"
type textarea "ca"
type textarea "cac"
type textarea "cas"
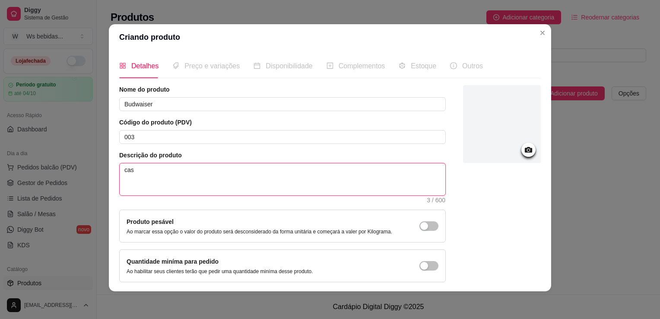
type textarea "casc"
type textarea "casco"
type textarea "casco r"
type textarea "casco re"
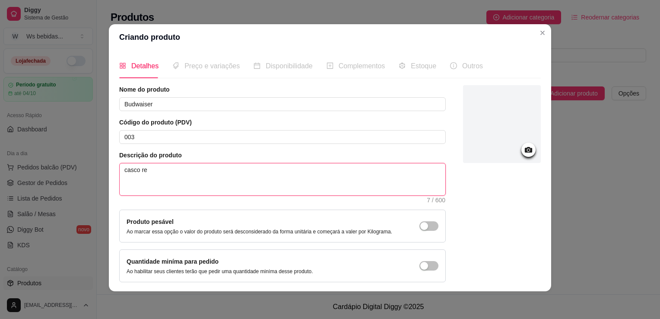
type textarea "casco ret"
type textarea "casco reto"
type textarea "casco retor"
type textarea "casco retorn"
type textarea "casco retorna"
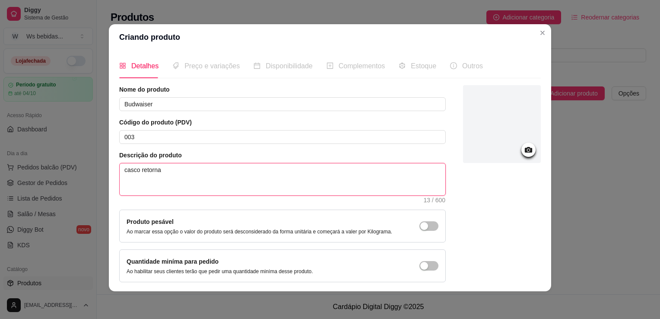
type textarea "casco retornav"
type textarea "casco retornave"
type textarea "casco retornavel"
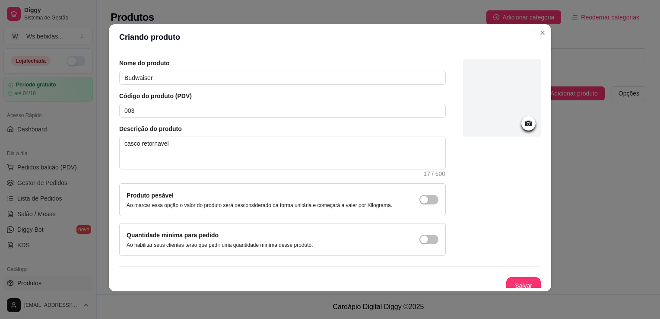
scroll to position [32, 0]
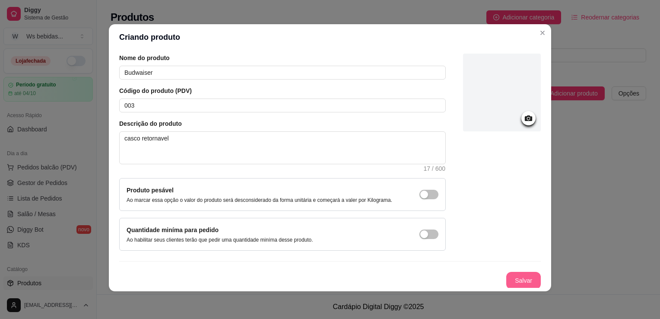
click at [516, 279] on button "Salvar" at bounding box center [523, 280] width 35 height 17
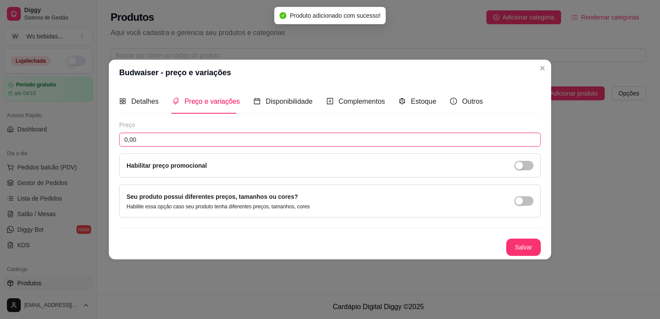
click at [322, 137] on input "0,00" at bounding box center [329, 140] width 421 height 14
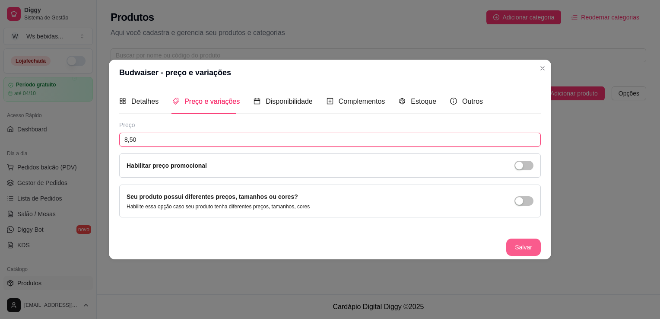
type input "8,50"
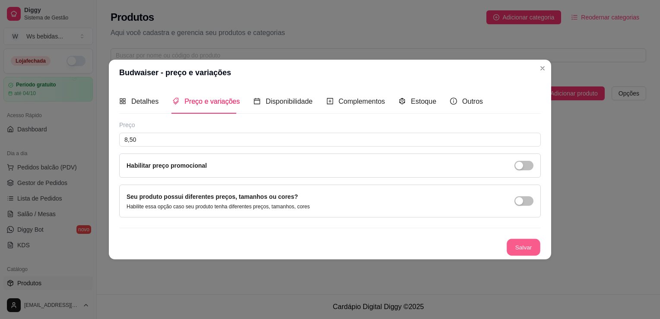
click at [523, 249] on button "Salvar" at bounding box center [523, 247] width 34 height 17
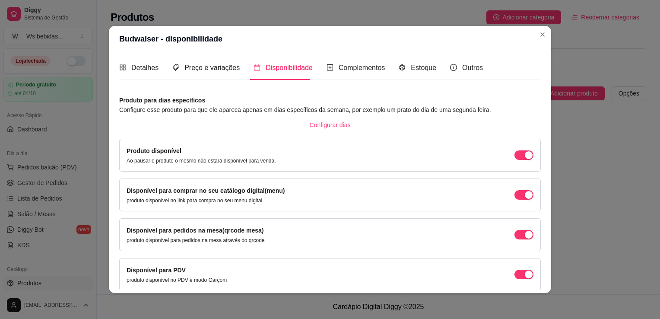
click at [274, 158] on div "Produto disponível Ao pausar o produto o mesmo não estará disponível para venda." at bounding box center [329, 155] width 407 height 18
click at [514, 155] on span "button" at bounding box center [523, 154] width 19 height 9
click at [515, 155] on div "button" at bounding box center [519, 155] width 8 height 8
click at [363, 69] on span "Complementos" at bounding box center [361, 67] width 47 height 7
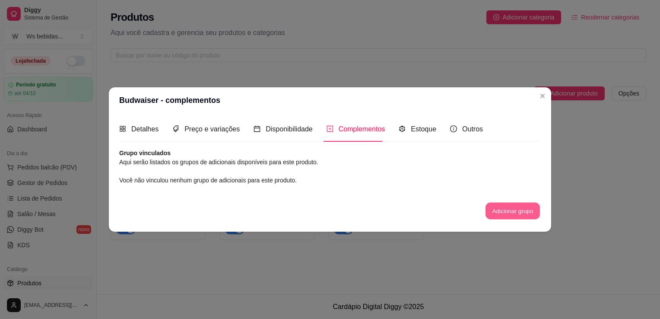
click at [495, 207] on button "Adicionar grupo" at bounding box center [512, 210] width 54 height 17
click at [408, 136] on div "Estoque" at bounding box center [417, 129] width 38 height 25
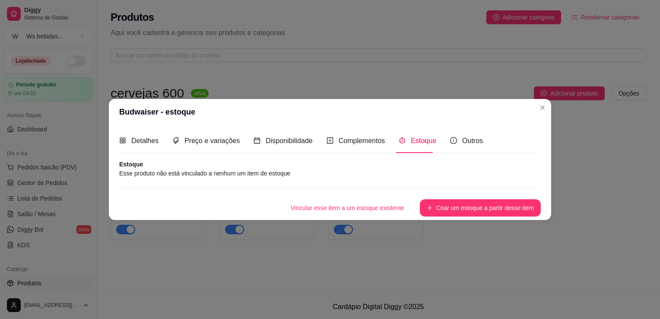
click at [287, 176] on article "Esse produto não está vinculado a nenhum um item de estoque" at bounding box center [329, 172] width 421 height 9
click at [304, 175] on article "Esse produto não está vinculado a nenhum um item de estoque" at bounding box center [329, 172] width 421 height 9
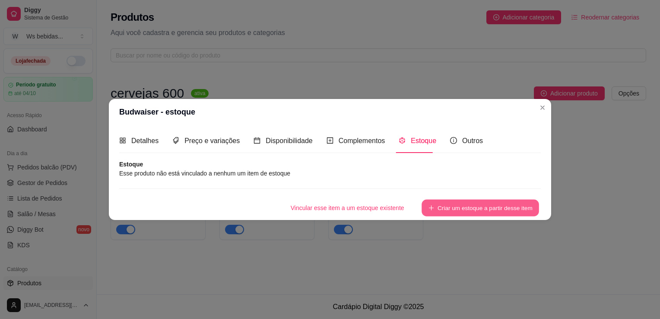
click at [447, 206] on button "Criar um estoque a partir desse item" at bounding box center [479, 207] width 117 height 17
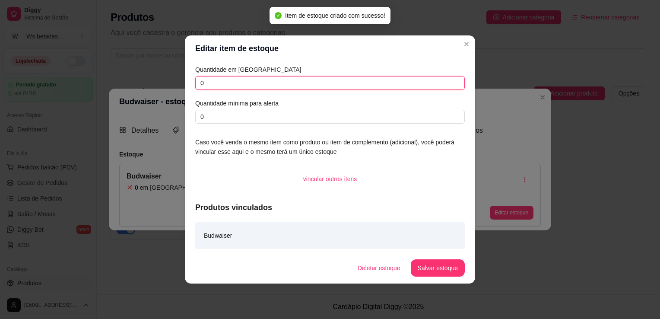
click at [370, 85] on input "0" at bounding box center [329, 83] width 269 height 14
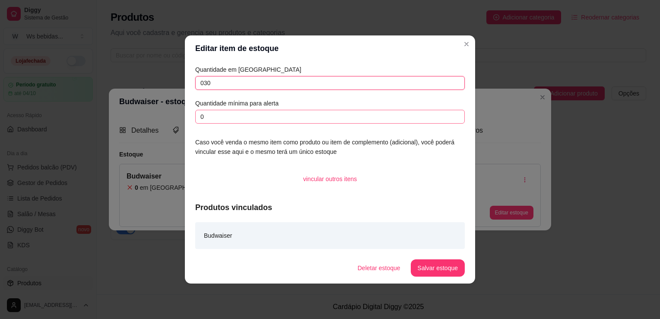
type input "030"
click at [333, 111] on input "0" at bounding box center [329, 117] width 269 height 14
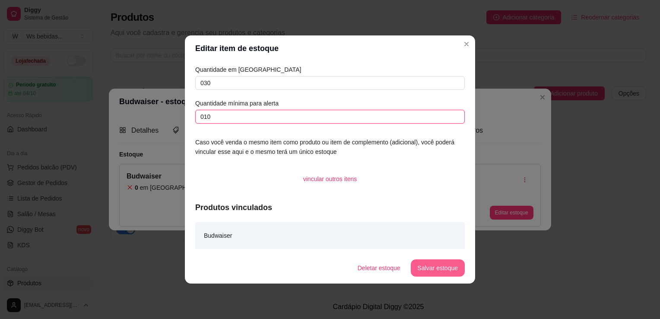
type input "010"
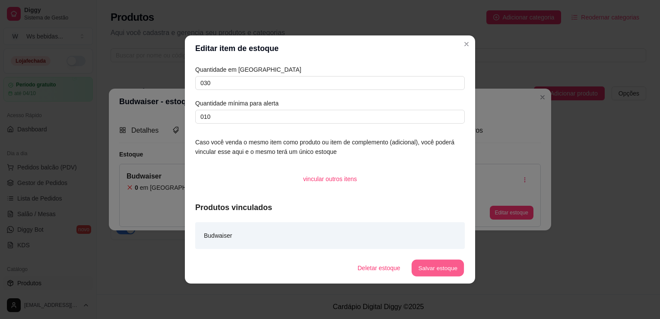
click at [453, 268] on button "Salvar estoque" at bounding box center [437, 267] width 53 height 17
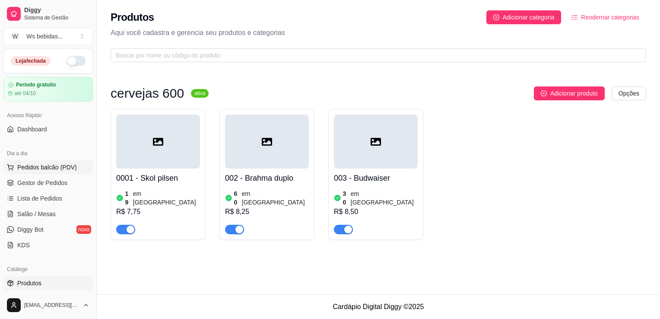
click at [44, 167] on span "Pedidos balcão (PDV)" at bounding box center [47, 167] width 60 height 9
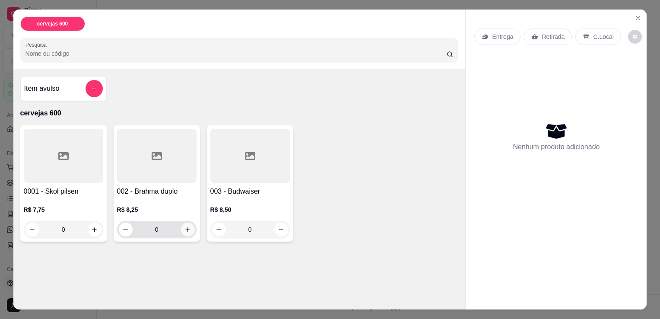
click at [184, 226] on icon "increase-product-quantity" at bounding box center [187, 229] width 6 height 6
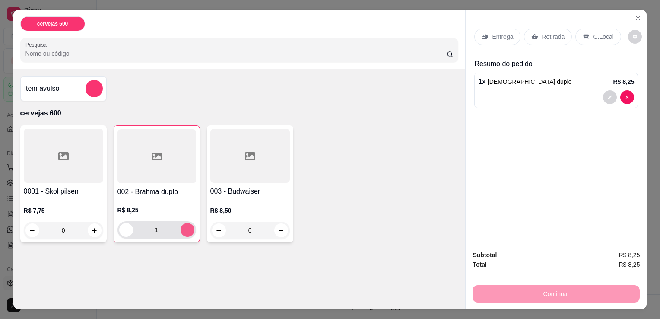
click at [184, 227] on icon "increase-product-quantity" at bounding box center [187, 230] width 6 height 6
type input "5"
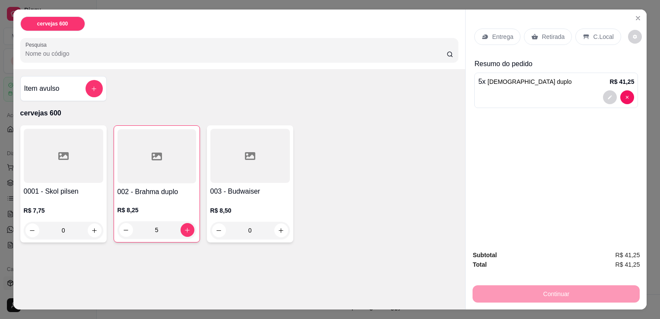
click at [547, 35] on p "Retirada" at bounding box center [552, 36] width 23 height 9
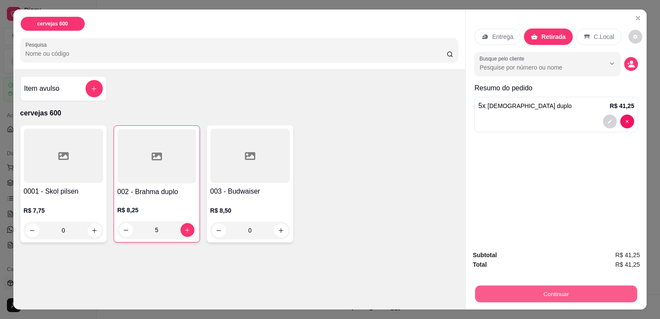
click at [513, 286] on button "Continuar" at bounding box center [556, 293] width 162 height 17
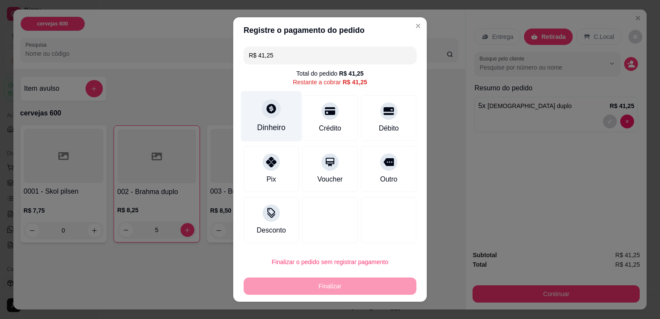
click at [272, 125] on div "Dinheiro" at bounding box center [271, 127] width 28 height 11
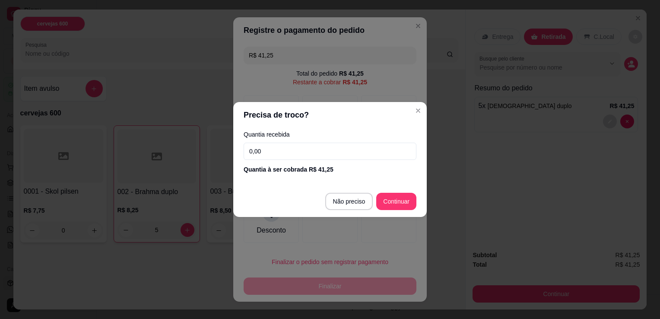
click at [297, 153] on input "0,00" at bounding box center [329, 150] width 173 height 17
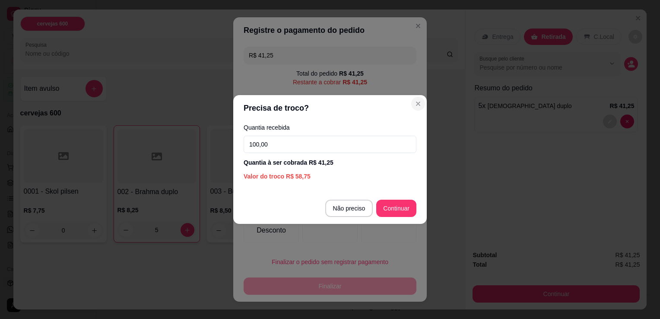
type input "100,00"
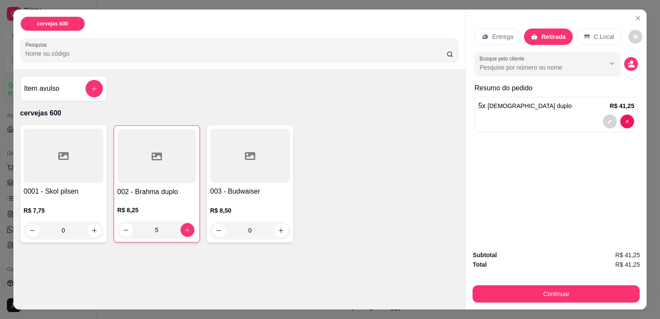
click at [496, 32] on p "Entrega" at bounding box center [502, 36] width 21 height 9
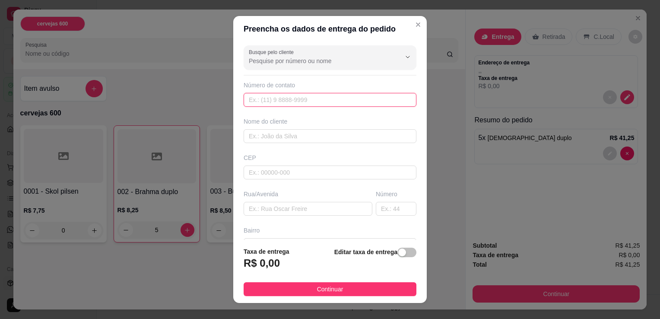
click at [294, 96] on input "text" at bounding box center [329, 100] width 173 height 14
type input "[PHONE_NUMBER]"
click at [293, 130] on input "text" at bounding box center [329, 136] width 173 height 14
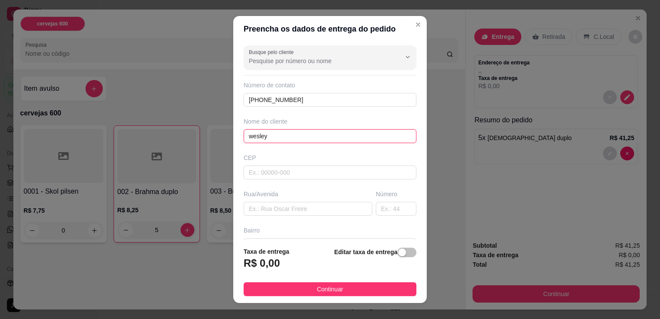
type input "wesley"
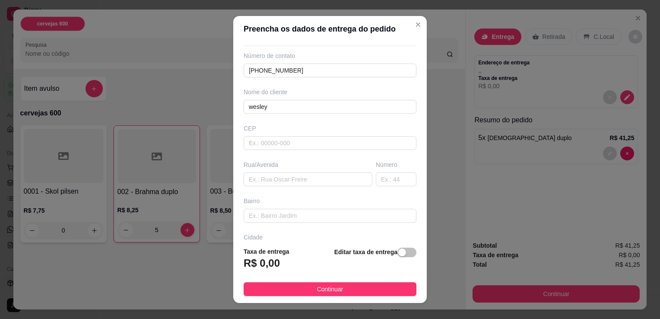
scroll to position [35, 0]
click at [329, 178] on input "text" at bounding box center [307, 174] width 129 height 14
type input "rua 5"
click at [379, 173] on input "text" at bounding box center [396, 174] width 41 height 14
type input "5248"
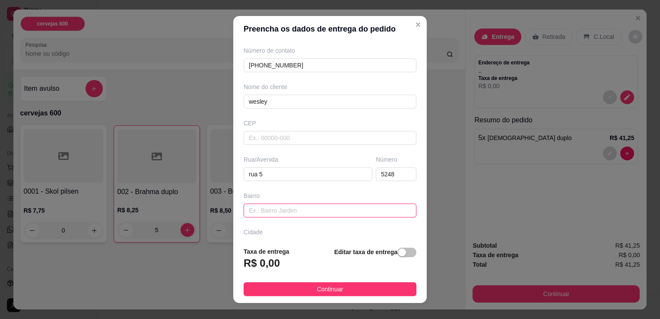
click at [351, 209] on input "text" at bounding box center [329, 210] width 173 height 14
type input "mocambinho"
click at [397, 256] on span "button" at bounding box center [406, 251] width 19 height 9
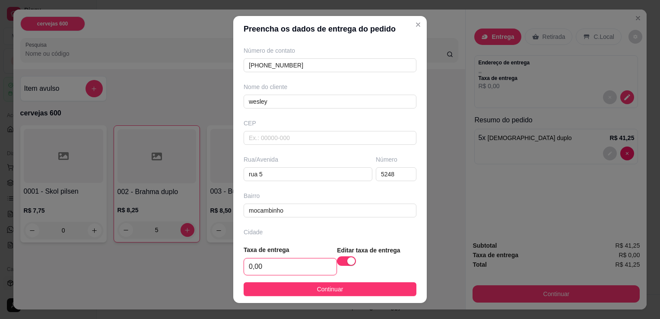
click at [278, 271] on input "0,00" at bounding box center [290, 266] width 92 height 16
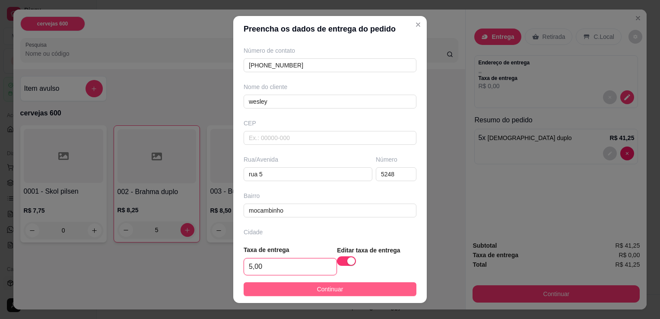
type input "5,00"
click at [317, 286] on span "Continuar" at bounding box center [330, 288] width 26 height 9
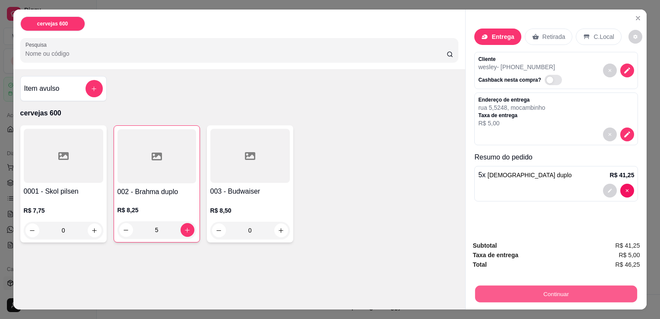
click at [511, 291] on button "Continuar" at bounding box center [556, 293] width 162 height 17
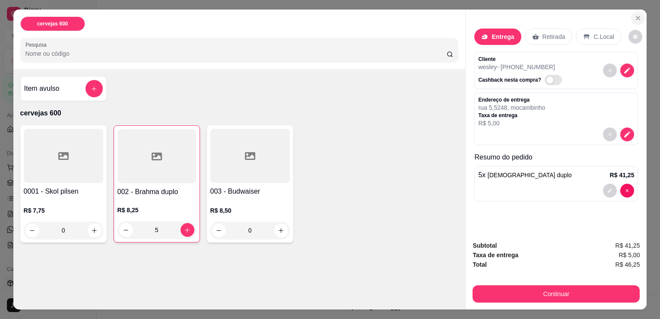
click at [639, 17] on button "Close" at bounding box center [638, 18] width 14 height 14
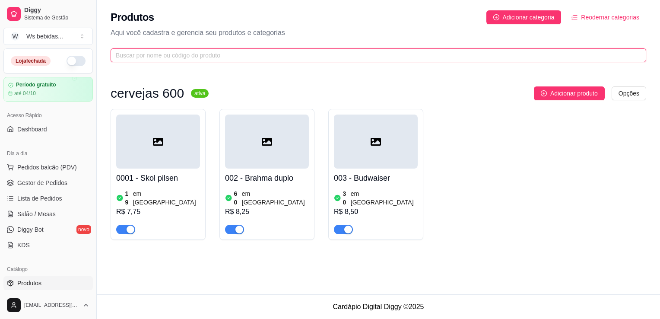
click at [150, 59] on input "text" at bounding box center [375, 55] width 518 height 9
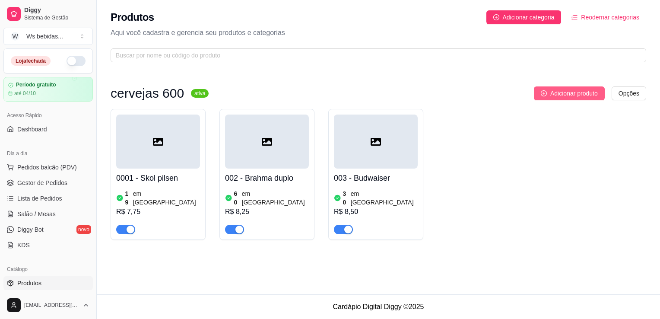
click at [591, 94] on span "Adicionar produto" at bounding box center [573, 92] width 47 height 9
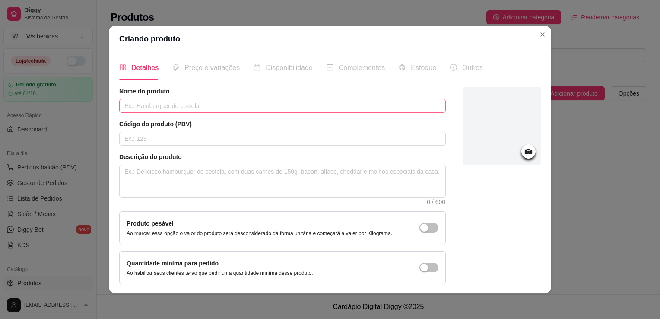
click at [265, 99] on div "Nome do produto" at bounding box center [282, 100] width 326 height 26
click at [265, 99] on input "text" at bounding box center [282, 106] width 326 height 14
type input "s"
type input "Spaten"
click at [250, 139] on input "text" at bounding box center [282, 139] width 326 height 14
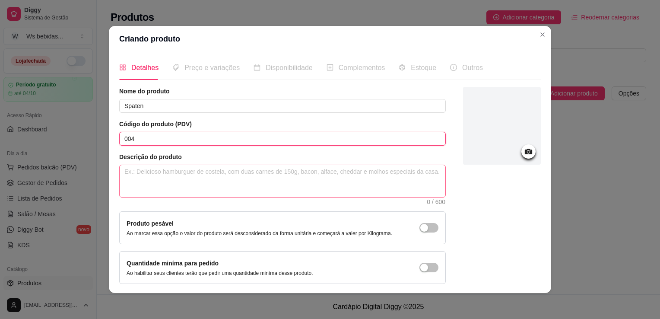
type input "004"
click at [268, 181] on textarea at bounding box center [282, 181] width 325 height 32
type textarea "ca"
type textarea "cas"
type textarea "casc"
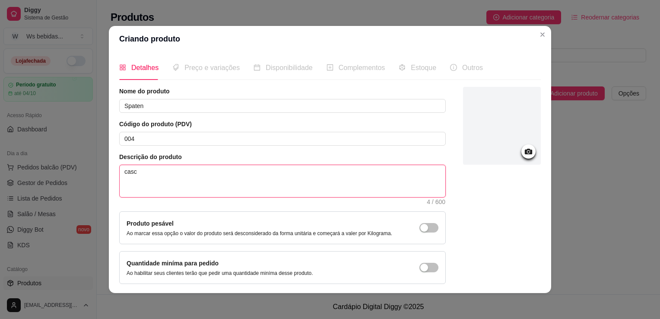
type textarea "casco"
type textarea "casco r"
type textarea "casco re"
type textarea "casco ret"
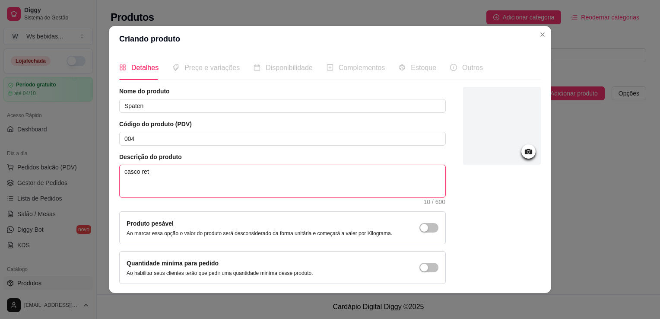
type textarea "casco reto"
type textarea "casco retor"
type textarea "casco retorn"
type textarea "casco retorna"
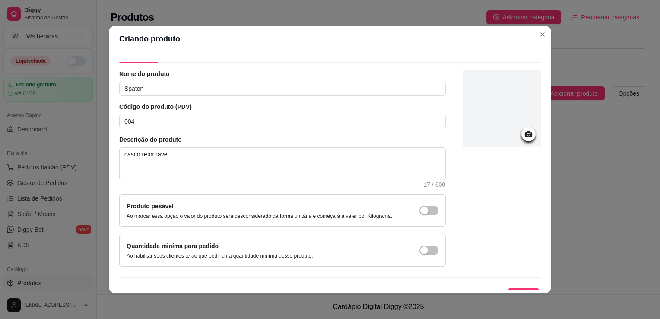
scroll to position [32, 0]
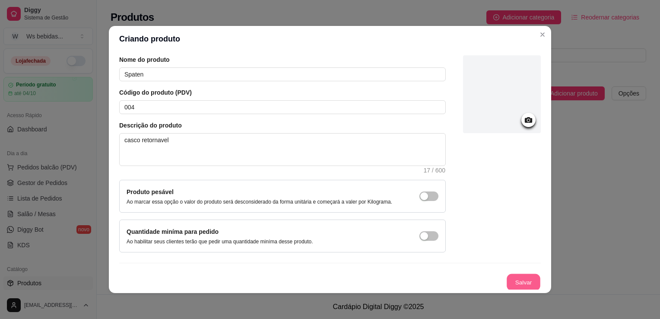
click at [516, 277] on button "Salvar" at bounding box center [523, 282] width 34 height 17
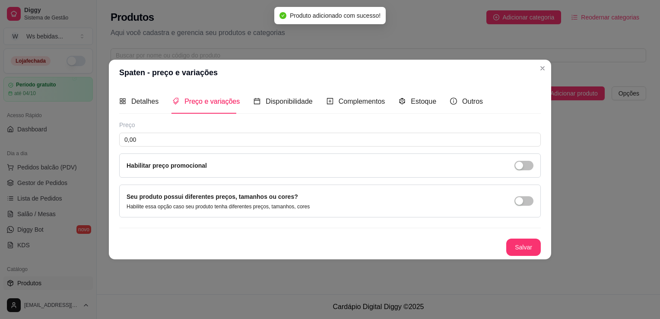
scroll to position [0, 0]
click at [247, 138] on input "0,00" at bounding box center [329, 140] width 421 height 14
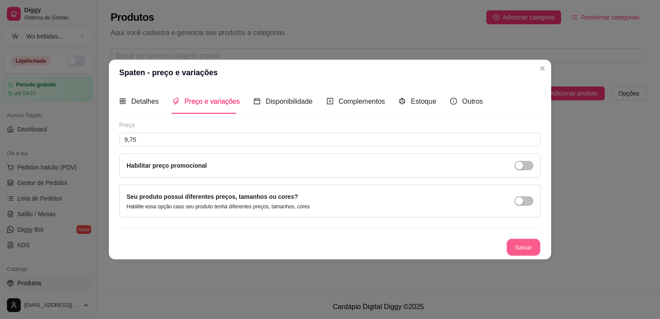
click at [524, 243] on button "Salvar" at bounding box center [523, 247] width 34 height 17
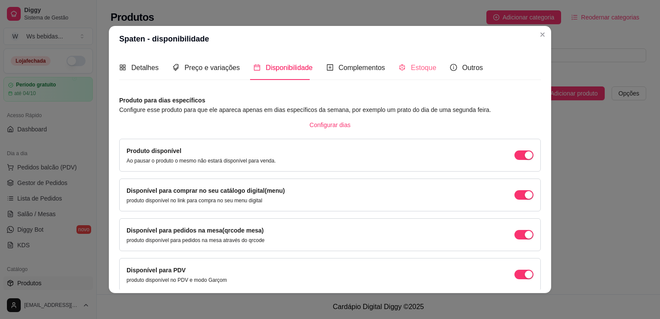
click at [401, 73] on div "Estoque" at bounding box center [417, 67] width 38 height 25
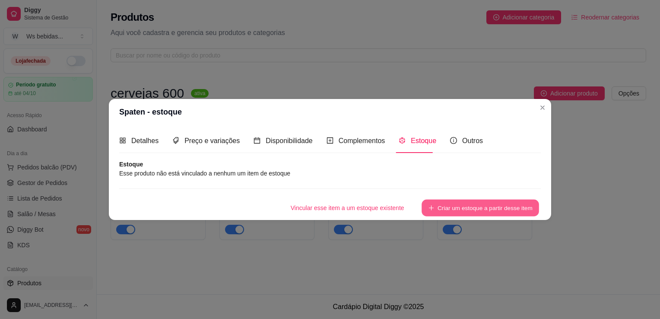
click at [433, 206] on icon "plus" at bounding box center [431, 208] width 6 height 6
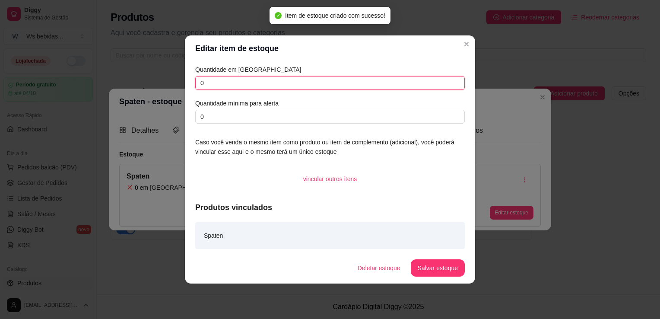
click at [235, 81] on input "0" at bounding box center [329, 83] width 269 height 14
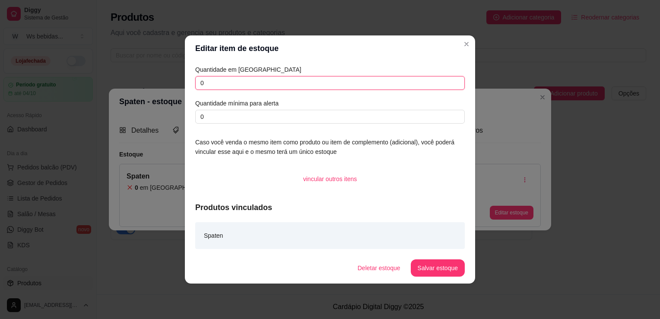
click at [233, 82] on input "0" at bounding box center [329, 83] width 269 height 14
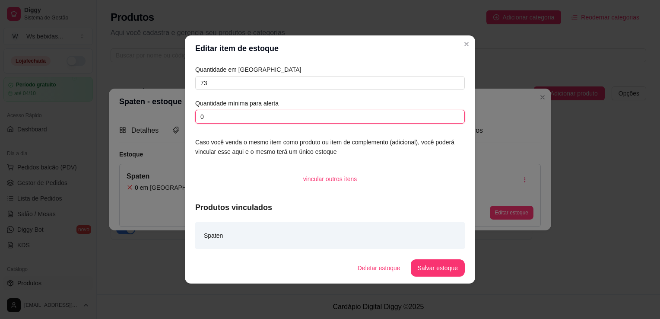
click at [321, 123] on input "0" at bounding box center [329, 117] width 269 height 14
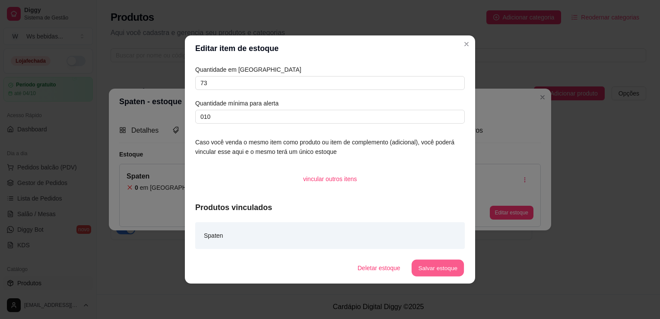
click at [433, 274] on button "Salvar estoque" at bounding box center [437, 267] width 53 height 17
click at [447, 271] on button "Salvar estoque" at bounding box center [437, 267] width 53 height 17
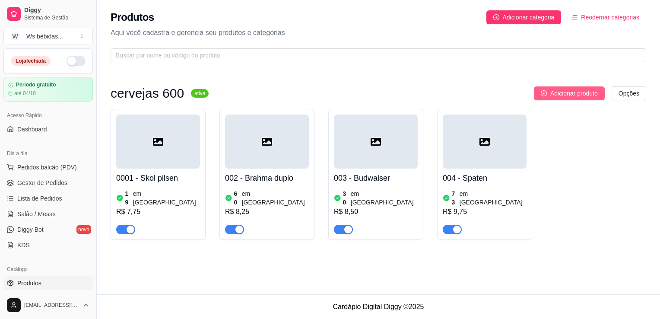
click at [573, 97] on span "Adicionar produto" at bounding box center [573, 92] width 47 height 9
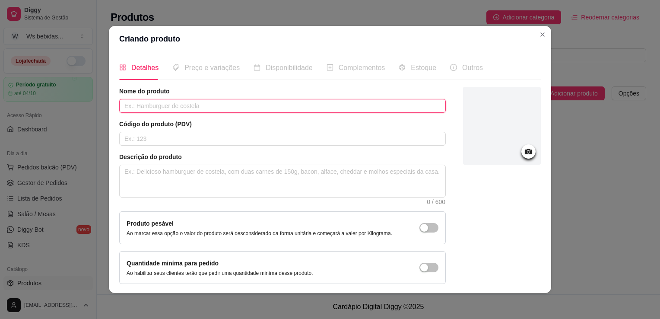
click at [221, 109] on input "text" at bounding box center [282, 106] width 326 height 14
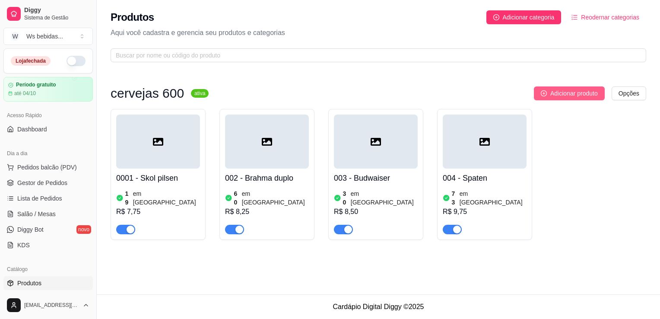
click at [589, 97] on span "Adicionar produto" at bounding box center [573, 92] width 47 height 9
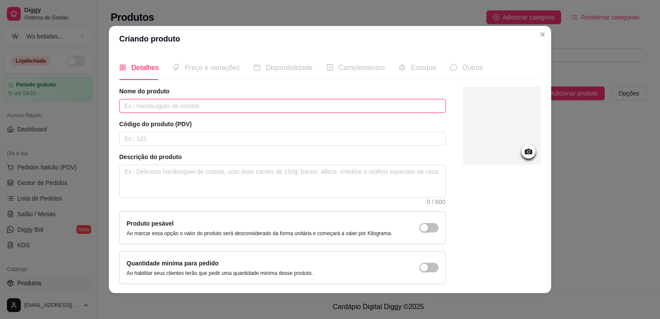
click at [283, 106] on input "text" at bounding box center [282, 106] width 326 height 14
click at [292, 135] on input "text" at bounding box center [282, 139] width 326 height 14
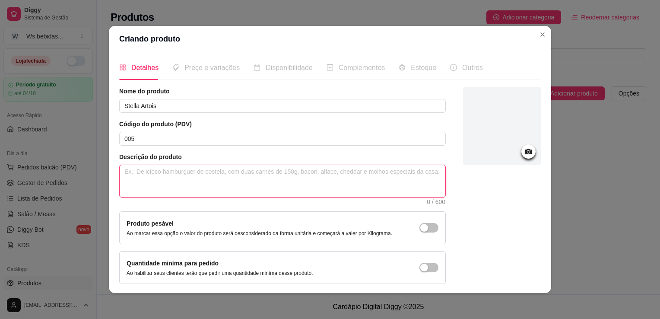
click at [241, 183] on textarea at bounding box center [282, 181] width 325 height 32
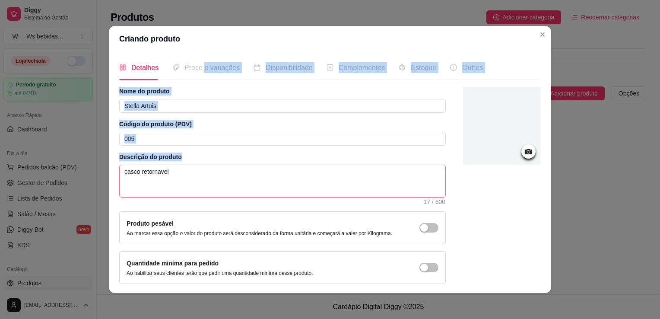
drag, startPoint x: 201, startPoint y: 63, endPoint x: 307, endPoint y: 185, distance: 162.5
click at [307, 185] on div "Detalhes Preço e variações Disponibilidade Complementos Estoque Outros Nome do …" at bounding box center [329, 172] width 421 height 234
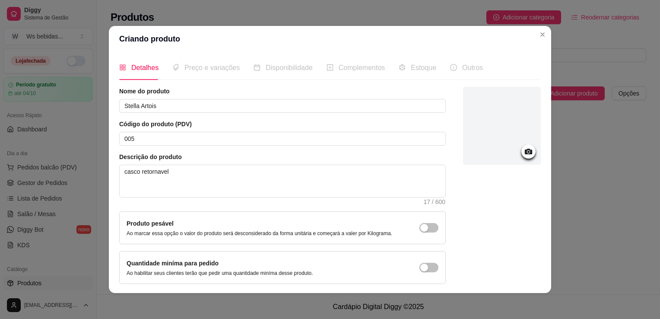
click at [526, 227] on div at bounding box center [502, 185] width 78 height 197
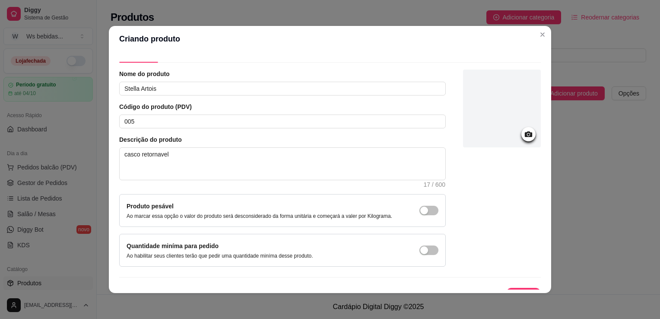
scroll to position [32, 0]
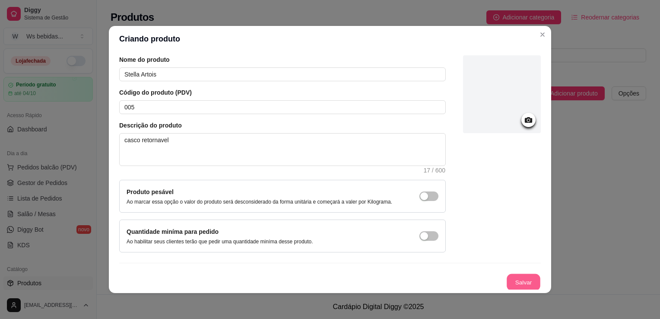
click at [518, 282] on button "Salvar" at bounding box center [523, 282] width 34 height 17
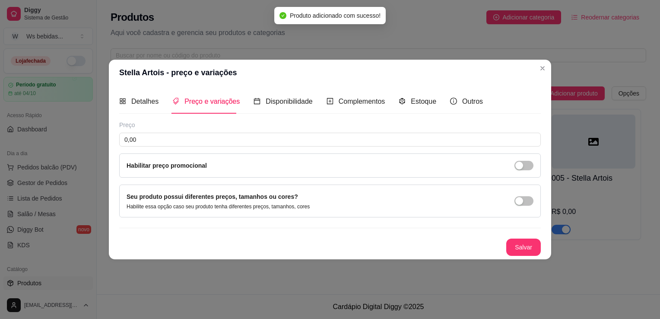
scroll to position [0, 0]
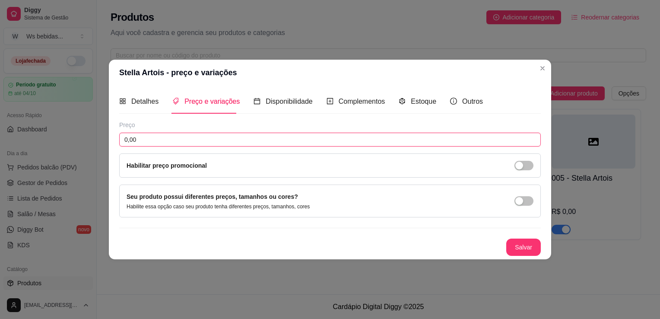
click at [294, 141] on input "0,00" at bounding box center [329, 140] width 421 height 14
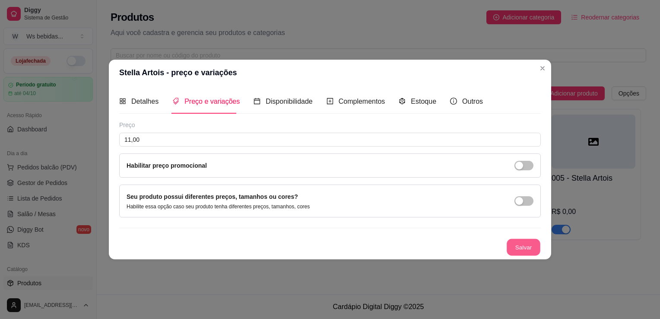
click at [521, 248] on button "Salvar" at bounding box center [523, 247] width 34 height 17
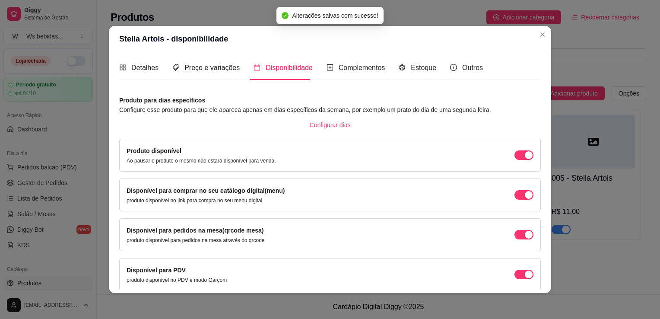
click at [516, 148] on div "Produto disponível Ao pausar o produto o mesmo não estará disponível para venda." at bounding box center [329, 155] width 407 height 18
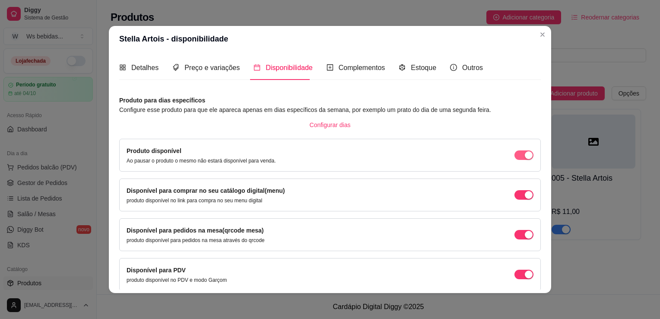
click at [524, 154] on div "button" at bounding box center [528, 155] width 8 height 8
click at [524, 194] on div "button" at bounding box center [528, 195] width 8 height 8
click at [514, 235] on span "button" at bounding box center [523, 234] width 19 height 9
click at [524, 275] on div "button" at bounding box center [528, 274] width 8 height 8
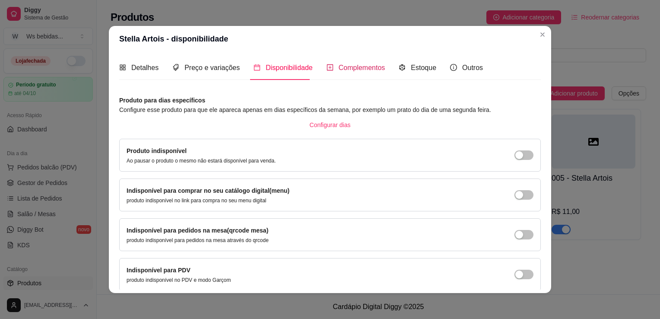
click at [367, 67] on span "Complementos" at bounding box center [361, 67] width 47 height 7
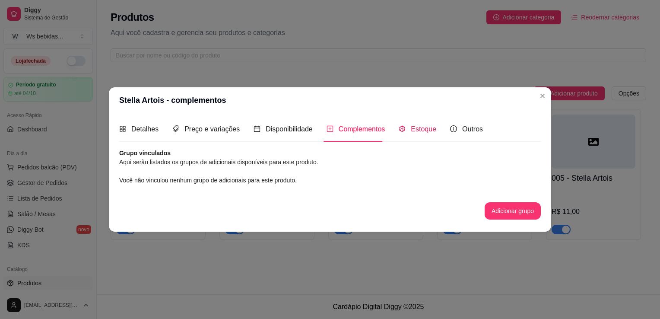
click at [416, 134] on div "Estoque" at bounding box center [417, 128] width 38 height 11
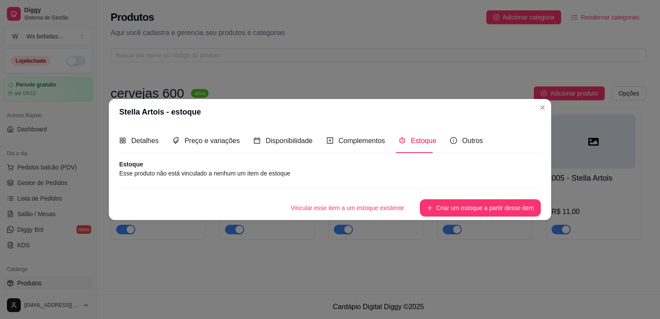
drag, startPoint x: 355, startPoint y: 162, endPoint x: 354, endPoint y: 167, distance: 5.3
click at [354, 167] on article "Estoque" at bounding box center [329, 164] width 421 height 9
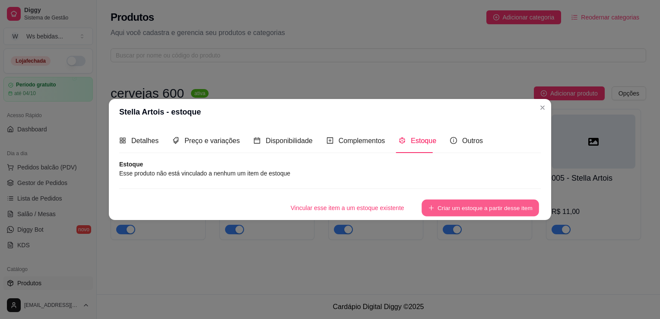
click at [445, 208] on button "Criar um estoque a partir desse item" at bounding box center [479, 207] width 117 height 17
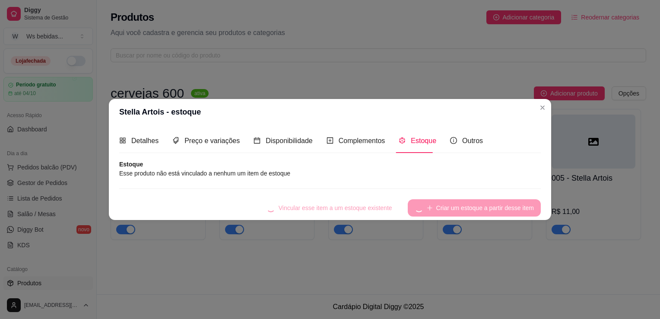
click at [445, 208] on div "Vincular esse item a um estoque existente Criar um estoque a partir desse item" at bounding box center [329, 207] width 421 height 17
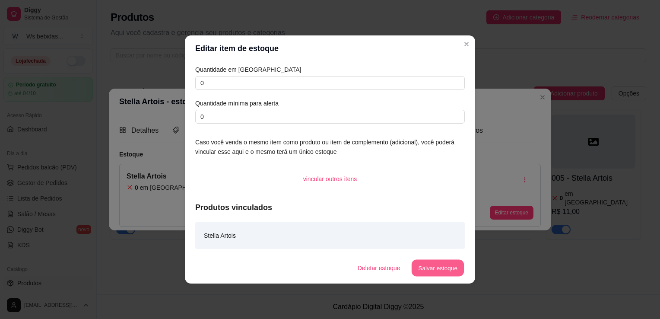
click at [446, 269] on button "Salvar estoque" at bounding box center [437, 267] width 53 height 17
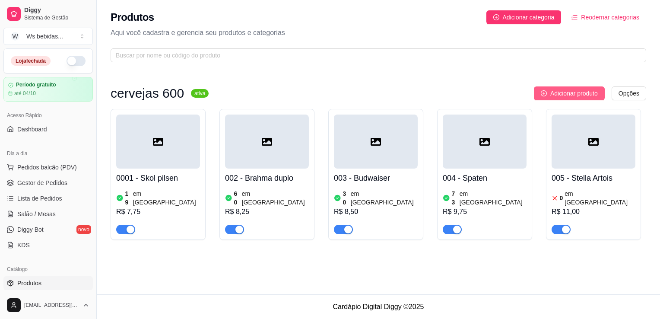
click at [577, 91] on span "Adicionar produto" at bounding box center [573, 92] width 47 height 9
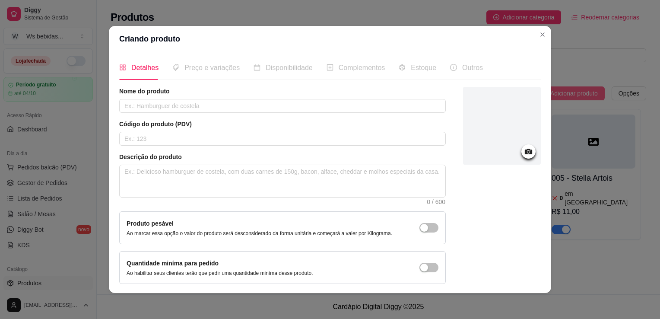
scroll to position [2, 0]
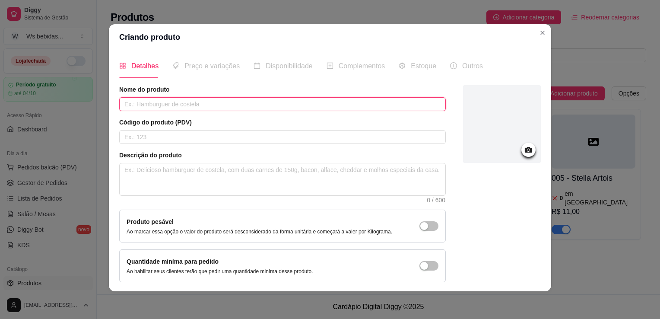
click at [361, 101] on input "text" at bounding box center [282, 104] width 326 height 14
click at [321, 118] on article "Código do produto (PDV)" at bounding box center [282, 122] width 326 height 9
click at [316, 107] on input "H" at bounding box center [282, 104] width 326 height 14
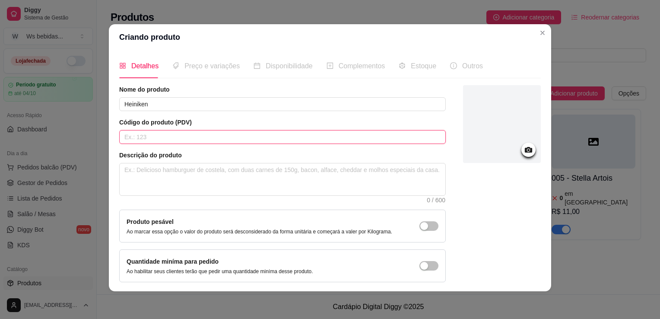
click at [262, 141] on input "text" at bounding box center [282, 137] width 326 height 14
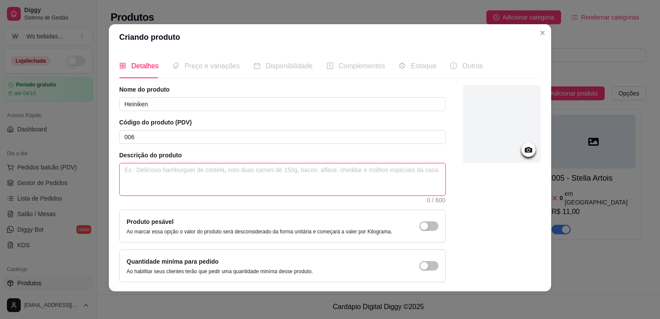
click at [143, 174] on textarea at bounding box center [282, 179] width 325 height 32
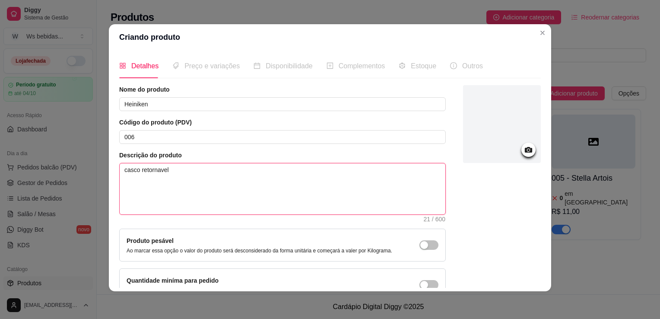
scroll to position [51, 0]
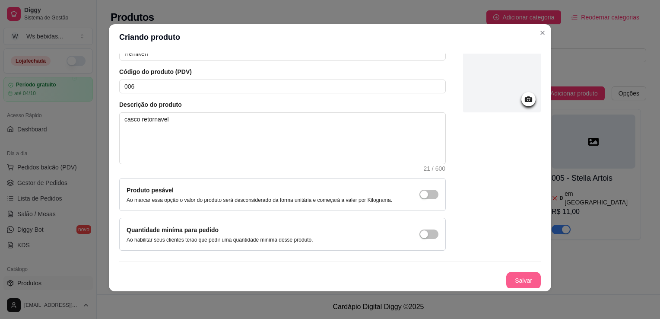
click at [506, 273] on button "Salvar" at bounding box center [523, 280] width 35 height 17
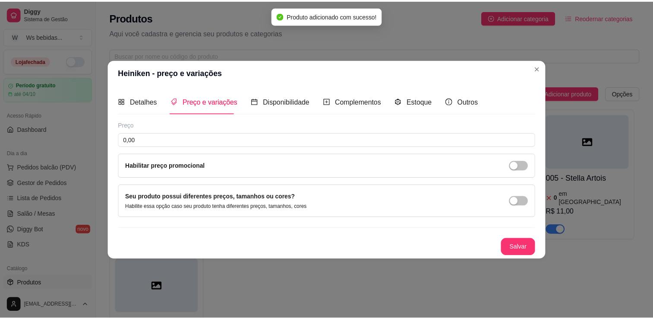
scroll to position [0, 0]
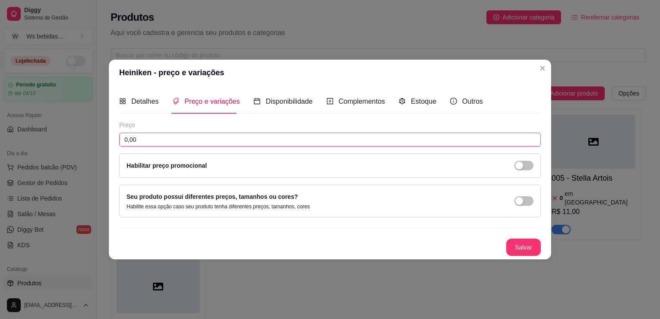
click at [254, 140] on input "0,00" at bounding box center [329, 140] width 421 height 14
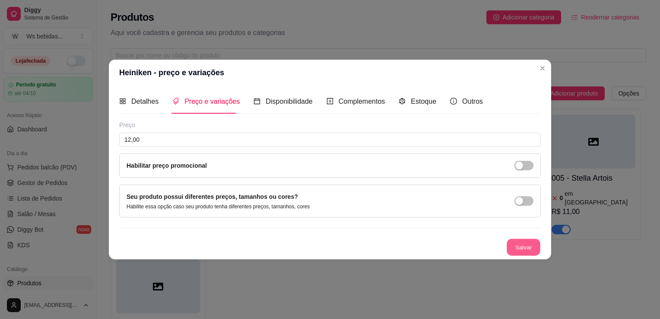
click at [534, 245] on button "Salvar" at bounding box center [523, 247] width 34 height 17
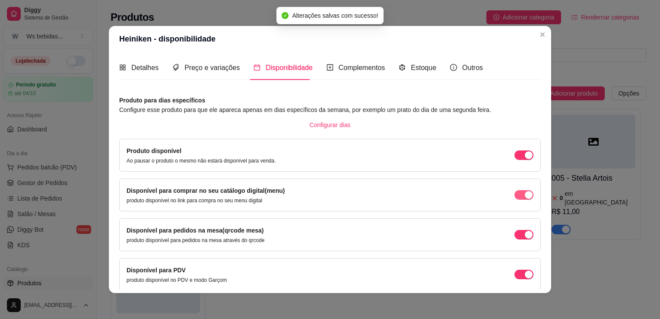
drag, startPoint x: 511, startPoint y: 151, endPoint x: 516, endPoint y: 197, distance: 46.5
click at [516, 197] on div "Produto para dias específicos Configure esse produto para que ele apareca apena…" at bounding box center [329, 210] width 421 height 230
click at [524, 197] on div "button" at bounding box center [528, 195] width 8 height 8
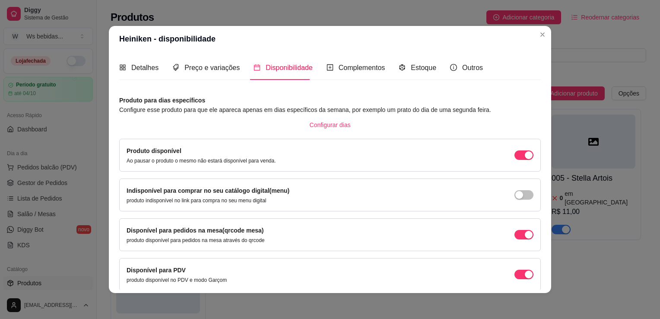
click at [524, 246] on div "Disponível para pedidos na mesa(qrcode mesa) produto disponível para pedidos na…" at bounding box center [329, 234] width 421 height 33
click at [490, 161] on div "Produto disponível Ao pausar o produto o mesmo não estará disponível para venda." at bounding box center [329, 155] width 407 height 18
click at [493, 237] on div "Disponível para pedidos na mesa(qrcode mesa) produto disponível para pedidos na…" at bounding box center [329, 234] width 407 height 18
click at [495, 274] on div "Disponível para PDV produto disponível no PDV e modo Garçom" at bounding box center [329, 274] width 407 height 18
drag, startPoint x: 520, startPoint y: 274, endPoint x: 518, endPoint y: 263, distance: 11.1
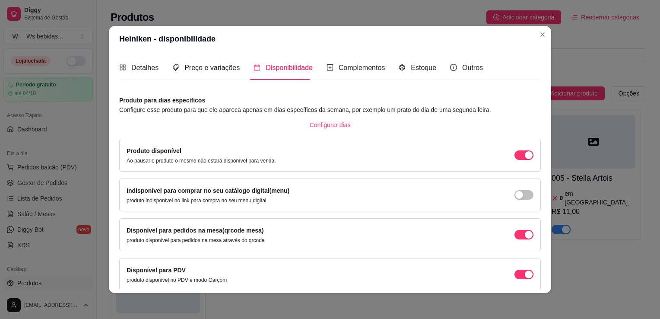
click at [524, 274] on div "button" at bounding box center [528, 274] width 8 height 8
click at [524, 234] on div "button" at bounding box center [528, 235] width 8 height 8
click at [512, 161] on div "Produto disponível Ao pausar o produto o mesmo não estará disponível para venda." at bounding box center [329, 155] width 407 height 18
click at [514, 155] on span "button" at bounding box center [523, 154] width 19 height 9
click at [402, 69] on div "Estoque" at bounding box center [417, 67] width 38 height 11
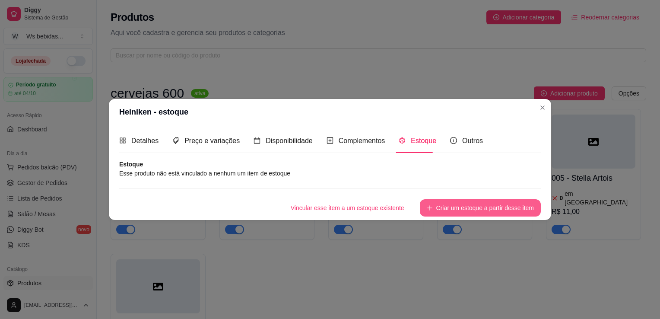
click at [459, 203] on button "Criar um estoque a partir desse item" at bounding box center [480, 207] width 121 height 17
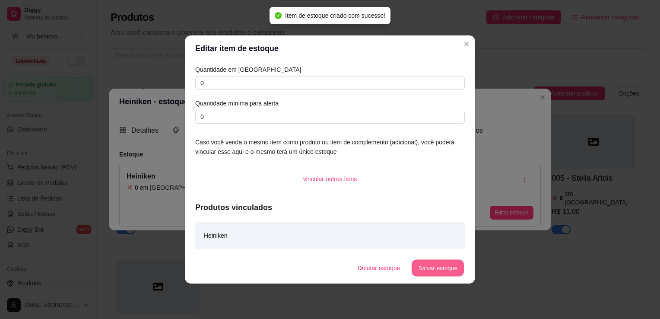
click at [429, 266] on button "Salvar estoque" at bounding box center [437, 267] width 53 height 17
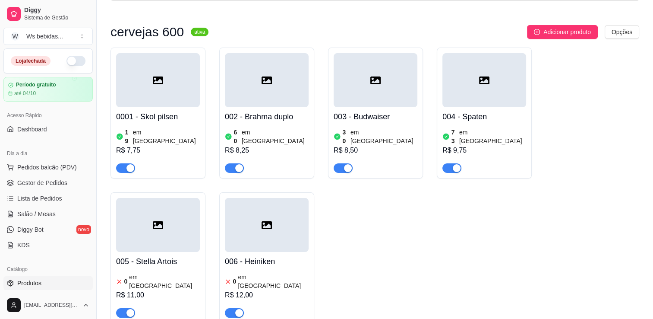
scroll to position [86, 0]
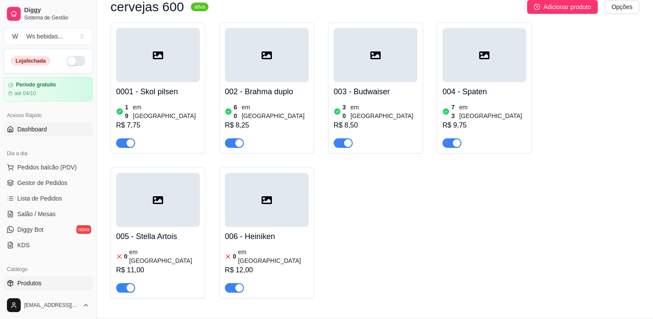
click at [24, 129] on span "Dashboard" at bounding box center [32, 129] width 30 height 9
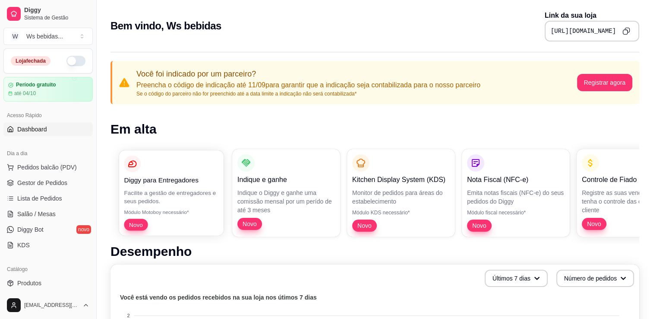
click at [142, 221] on span "Novo" at bounding box center [136, 224] width 20 height 8
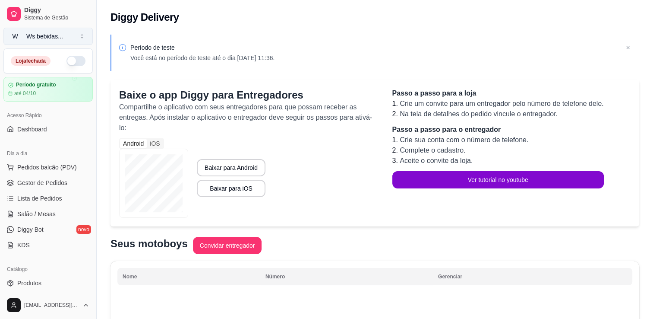
click at [87, 34] on button "W Ws bebidas ..." at bounding box center [47, 36] width 89 height 17
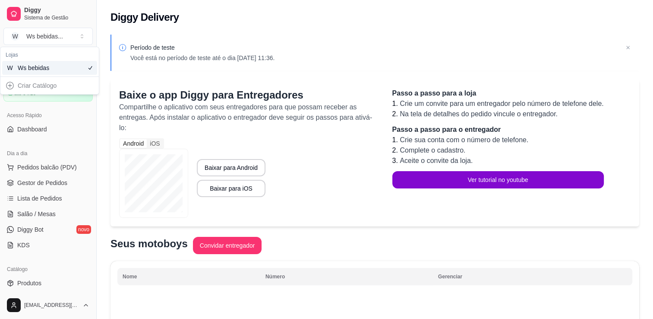
click at [51, 87] on div "Criar Catálogo" at bounding box center [49, 86] width 95 height 14
click at [85, 36] on button "W Ws bebidas ..." at bounding box center [47, 36] width 89 height 17
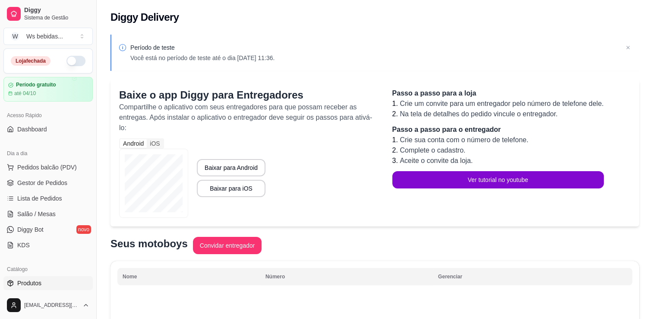
click at [28, 279] on span "Produtos" at bounding box center [29, 282] width 24 height 9
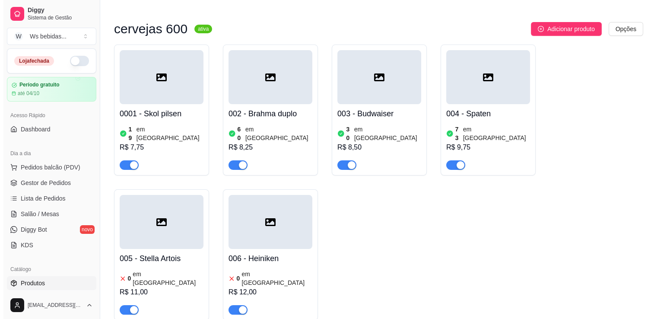
scroll to position [49, 0]
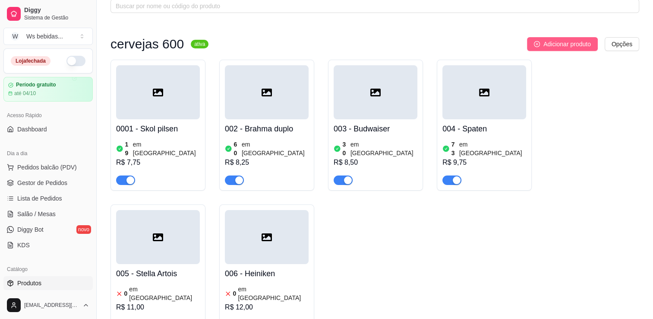
click at [578, 44] on span "Adicionar produto" at bounding box center [566, 43] width 47 height 9
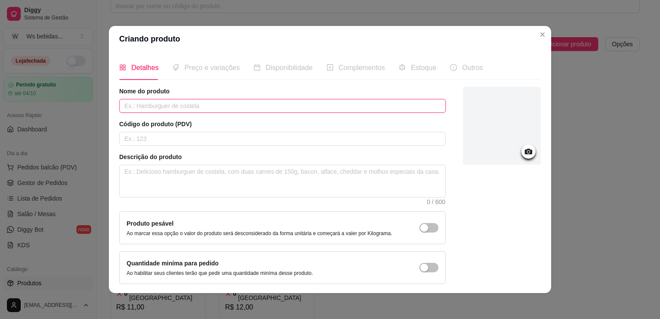
click at [309, 103] on input "text" at bounding box center [282, 106] width 326 height 14
click at [309, 103] on input "A" at bounding box center [282, 106] width 326 height 14
click at [274, 137] on input "text" at bounding box center [282, 139] width 326 height 14
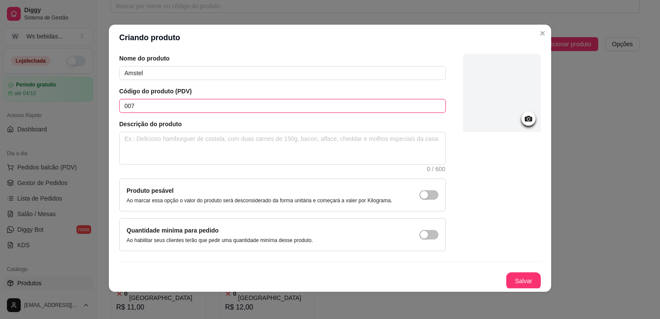
scroll to position [2, 0]
click at [515, 279] on button "Salvar" at bounding box center [523, 280] width 35 height 17
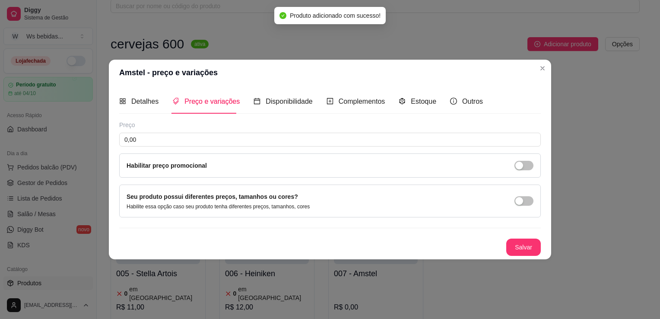
scroll to position [0, 0]
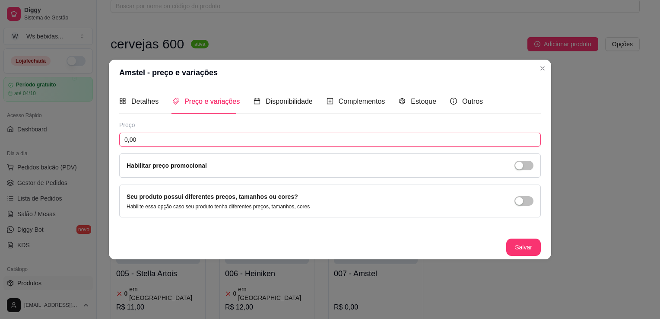
click at [237, 136] on input "0,00" at bounding box center [329, 140] width 421 height 14
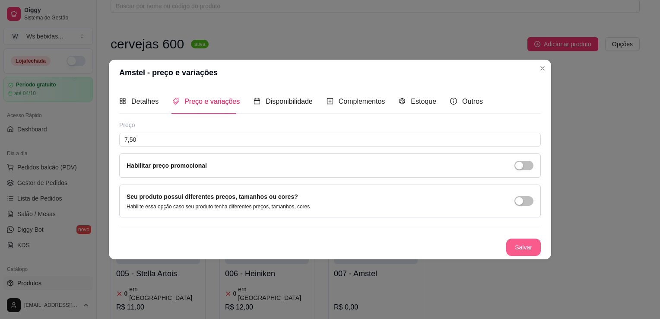
click at [517, 243] on button "Salvar" at bounding box center [523, 246] width 35 height 17
click at [517, 243] on div "Salvar" at bounding box center [329, 246] width 421 height 17
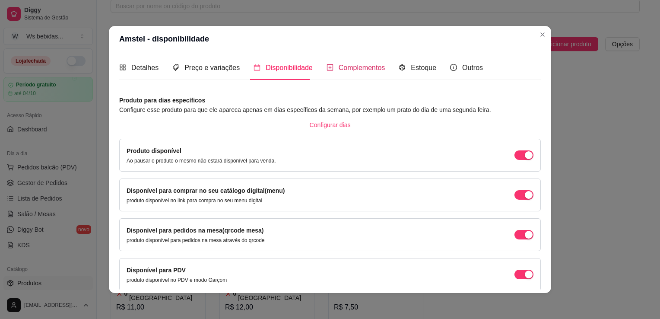
click at [347, 65] on span "Complementos" at bounding box center [361, 67] width 47 height 7
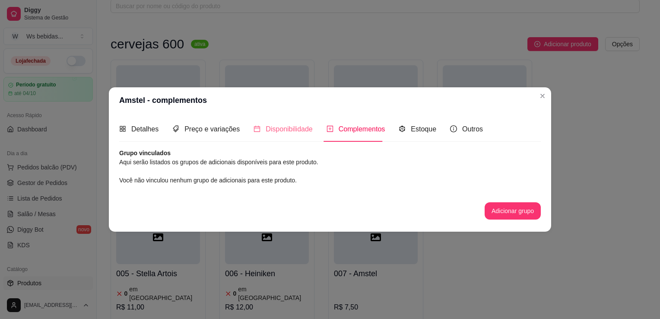
click at [290, 120] on div "Disponibilidade" at bounding box center [282, 129] width 59 height 25
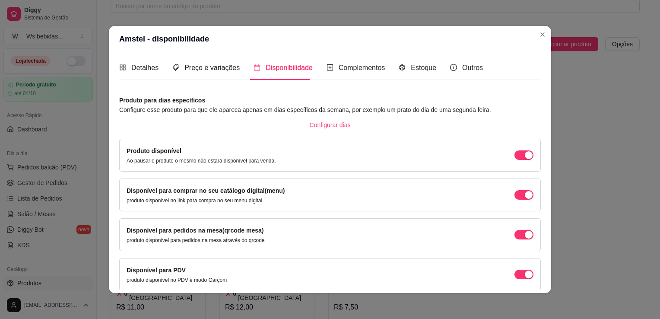
drag, startPoint x: 519, startPoint y: 234, endPoint x: 513, endPoint y: 239, distance: 8.0
click at [524, 234] on div "button" at bounding box center [528, 235] width 8 height 8
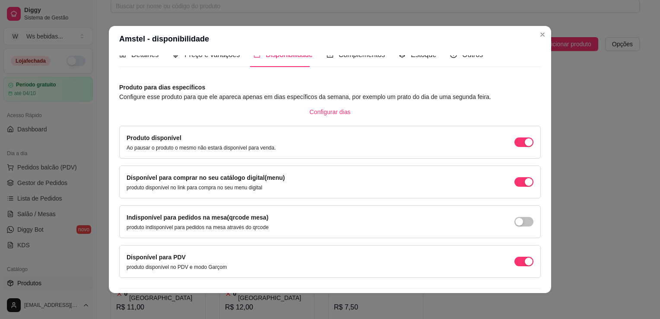
scroll to position [35, 0]
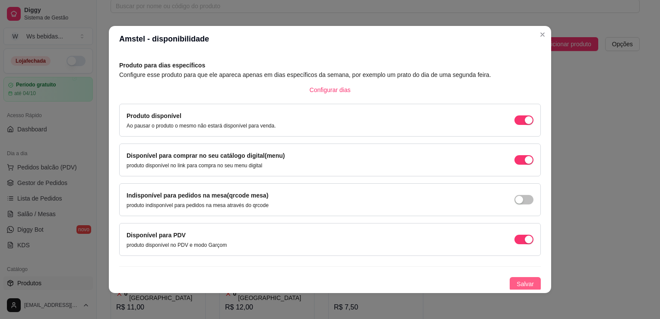
click at [516, 279] on span "Salvar" at bounding box center [524, 283] width 17 height 9
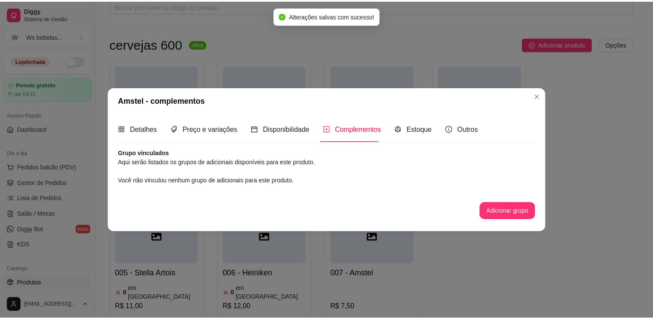
scroll to position [0, 0]
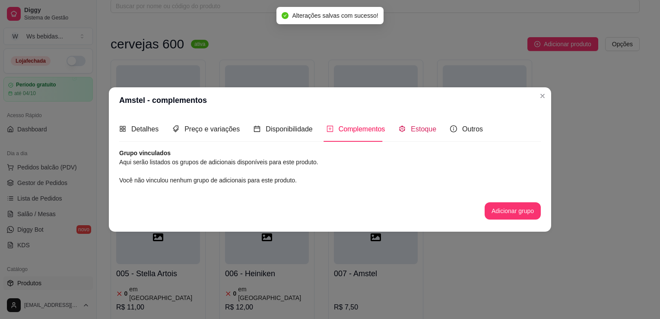
click at [417, 125] on span "Estoque" at bounding box center [423, 128] width 25 height 7
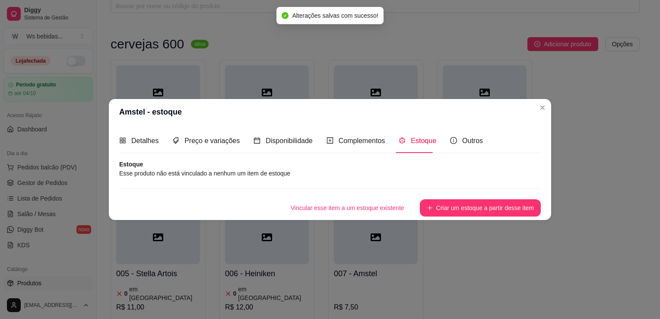
click at [447, 196] on div "Vincular esse item a um estoque existente Criar um estoque a partir desse item" at bounding box center [329, 202] width 421 height 28
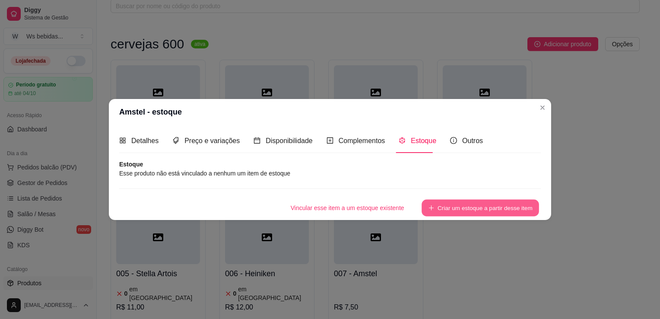
click at [441, 209] on button "Criar um estoque a partir desse item" at bounding box center [479, 207] width 117 height 17
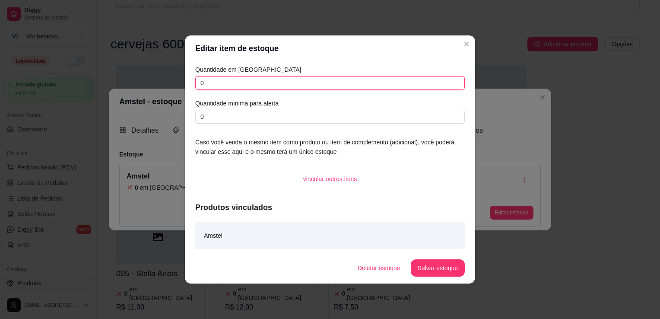
click at [215, 80] on input "0" at bounding box center [329, 83] width 269 height 14
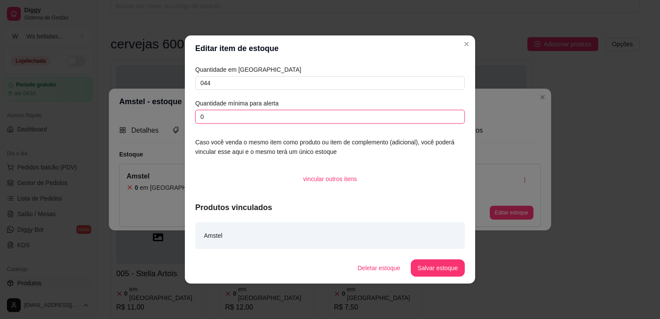
click at [230, 120] on input "0" at bounding box center [329, 117] width 269 height 14
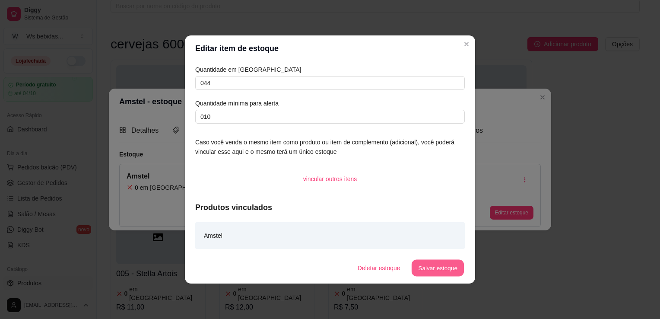
click at [444, 272] on button "Salvar estoque" at bounding box center [437, 267] width 53 height 17
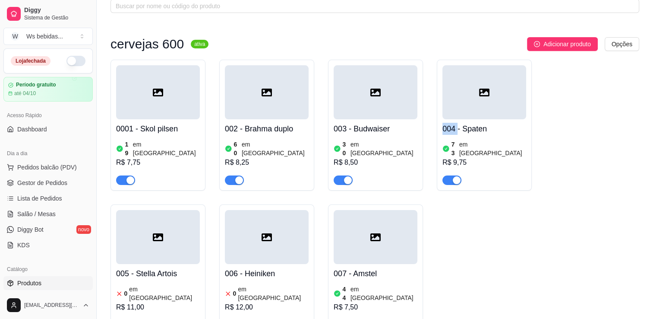
click at [540, 99] on div "0001 - Skol pilsen 19 em estoque R$ 7,75 002 - Brahma duplo 60 em estoque R$ 8,…" at bounding box center [375, 197] width 529 height 275
click at [221, 147] on div "002 - Brahma duplo 60 em estoque R$ 8,25" at bounding box center [266, 125] width 95 height 131
click at [145, 101] on div at bounding box center [158, 92] width 84 height 54
click at [613, 148] on div "0001 - Skol pilsen 19 em estoque R$ 7,75 002 - Brahma duplo 60 em estoque R$ 8,…" at bounding box center [375, 197] width 529 height 275
click at [47, 232] on link "Diggy Bot novo" at bounding box center [47, 229] width 89 height 14
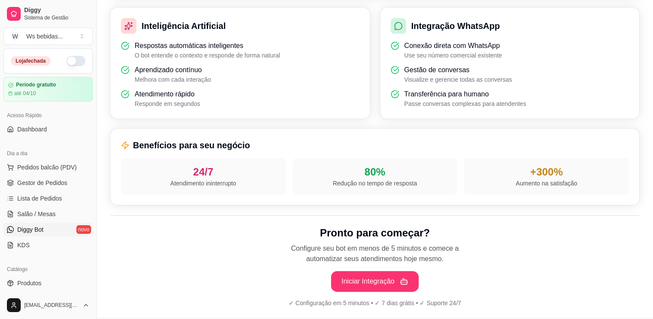
scroll to position [281, 0]
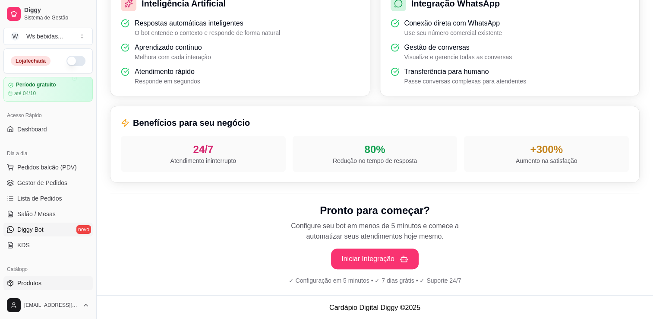
click at [32, 281] on span "Produtos" at bounding box center [29, 282] width 24 height 9
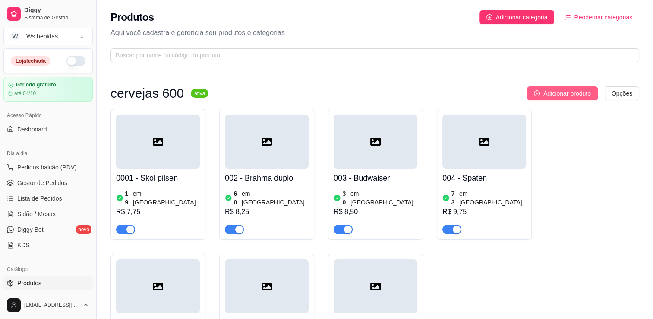
click at [553, 95] on span "Adicionar produto" at bounding box center [566, 92] width 47 height 9
click at [549, 92] on span "Adicionar produto" at bounding box center [566, 92] width 47 height 9
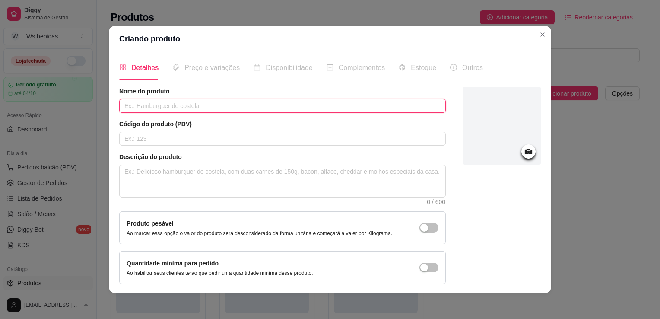
click at [326, 100] on input "text" at bounding box center [282, 106] width 326 height 14
click at [271, 145] on div "Nome do produto Imperio lager Código do produto (PDV) Descrição do produto 0 / …" at bounding box center [282, 185] width 326 height 197
click at [276, 142] on input "text" at bounding box center [282, 139] width 326 height 14
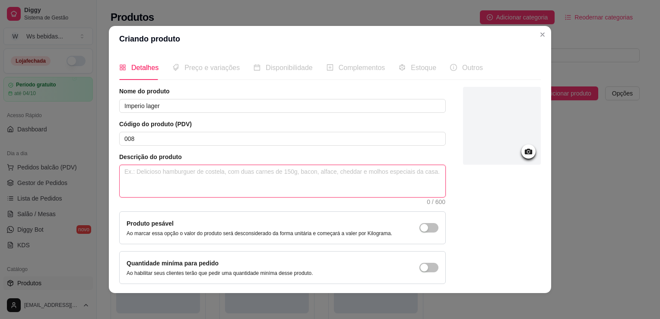
click at [130, 187] on textarea at bounding box center [282, 181] width 325 height 32
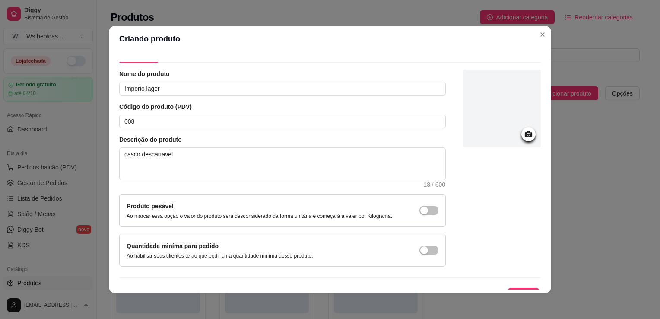
scroll to position [32, 0]
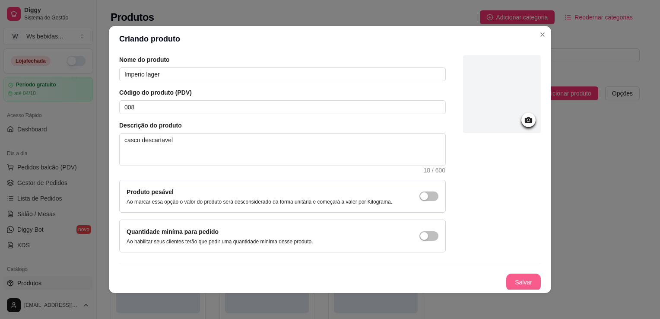
click at [527, 284] on button "Salvar" at bounding box center [523, 281] width 35 height 17
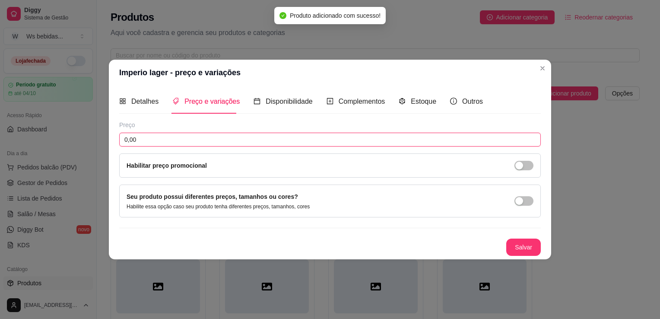
click at [278, 141] on input "0,00" at bounding box center [329, 140] width 421 height 14
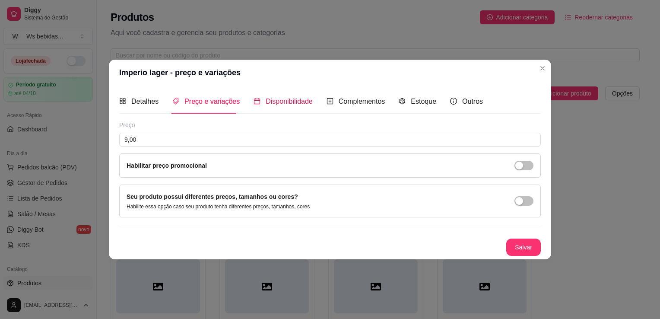
click at [307, 100] on span "Disponibilidade" at bounding box center [288, 101] width 47 height 7
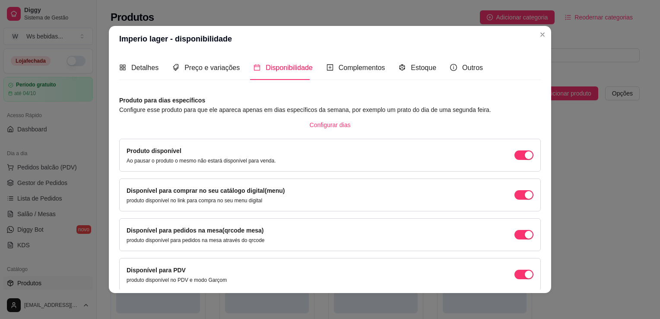
click at [493, 151] on div "Produto disponível Ao pausar o produto o mesmo não estará disponível para venda." at bounding box center [329, 155] width 407 height 18
click at [514, 153] on span "button" at bounding box center [523, 154] width 19 height 9
click at [516, 190] on span "button" at bounding box center [523, 194] width 19 height 9
click at [522, 236] on span "button" at bounding box center [523, 234] width 19 height 9
click at [514, 274] on span "button" at bounding box center [523, 273] width 19 height 9
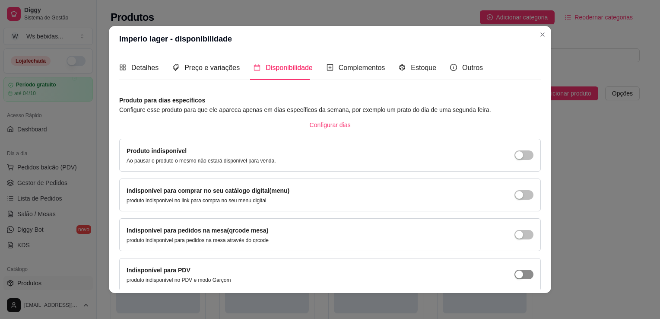
scroll to position [35, 0]
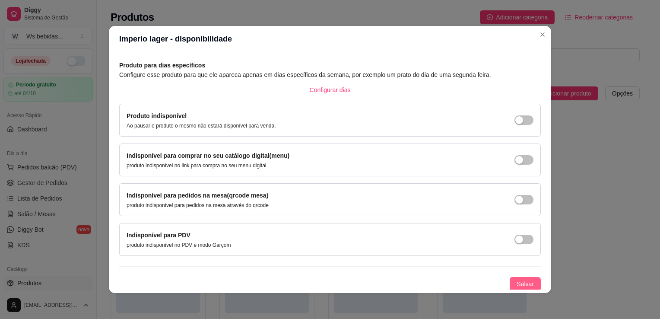
click at [509, 277] on button "Salvar" at bounding box center [524, 284] width 31 height 14
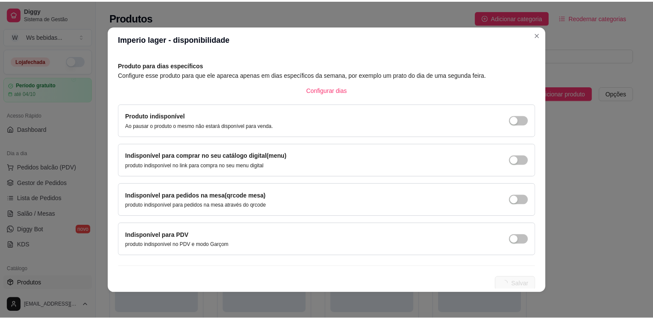
scroll to position [0, 0]
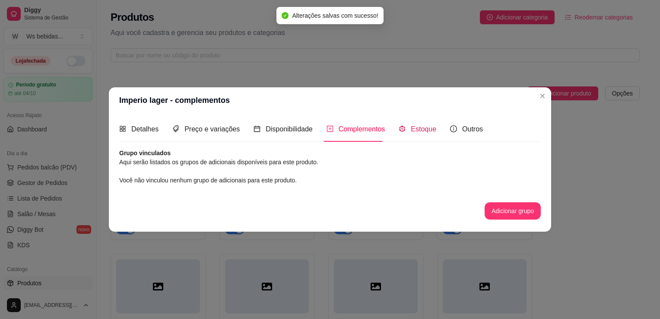
click at [419, 132] on span "Estoque" at bounding box center [423, 128] width 25 height 7
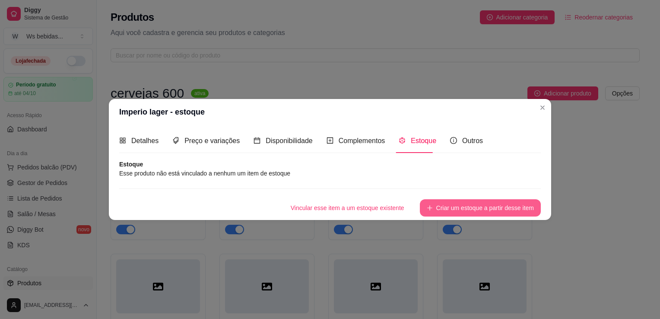
click at [482, 204] on button "Criar um estoque a partir desse item" at bounding box center [480, 207] width 121 height 17
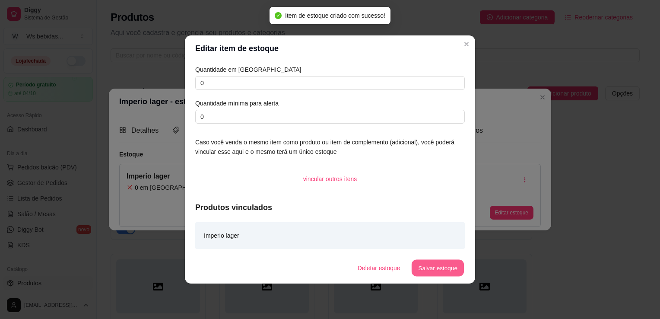
click at [442, 269] on button "Salvar estoque" at bounding box center [437, 267] width 53 height 17
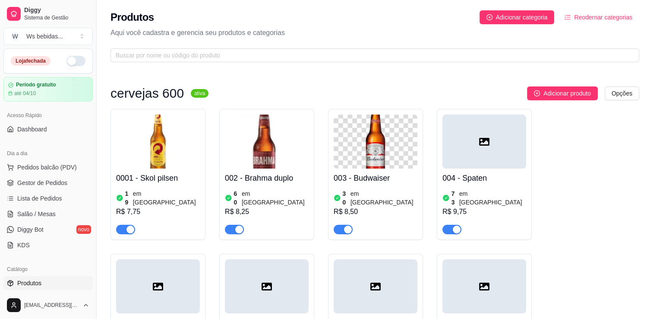
click at [543, 100] on div "cervejas 600 ativa Adicionar produto Opções 0001 - Skol pilsen 19 em estoque R$…" at bounding box center [375, 235] width 529 height 298
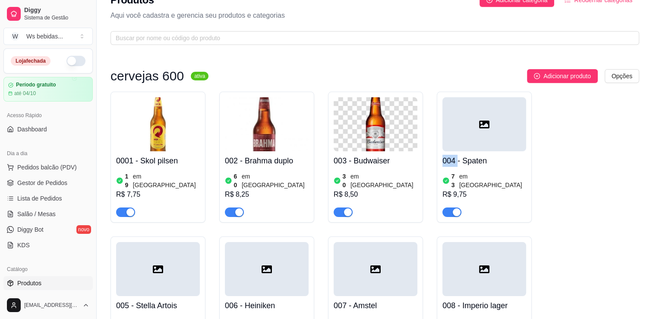
click at [543, 100] on div "cervejas 600 ativa Adicionar produto Opções 0001 - Skol pilsen 19 em estoque R$…" at bounding box center [375, 218] width 529 height 298
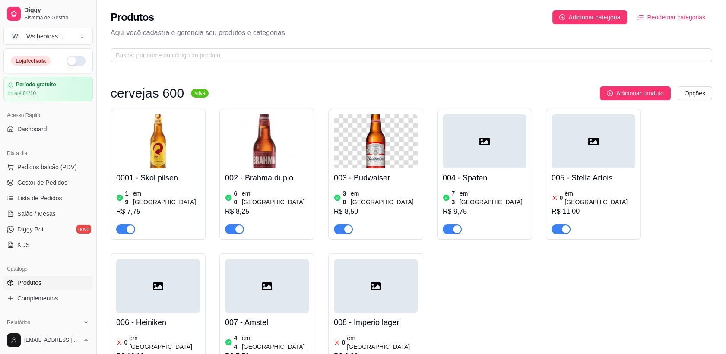
click at [512, 302] on div "0001 - Skol pilsen 19 em estoque R$ 7,75 002 - Brahma duplo 60 em estoque R$ 8,…" at bounding box center [411, 246] width 601 height 275
click at [449, 31] on p "Aqui você cadastra e gerencia seu produtos e categorias" at bounding box center [411, 33] width 601 height 10
click at [653, 227] on div "0001 - Skol pilsen 19 em estoque R$ 7,75 002 - Brahma duplo 60 em estoque R$ 8,…" at bounding box center [411, 246] width 601 height 275
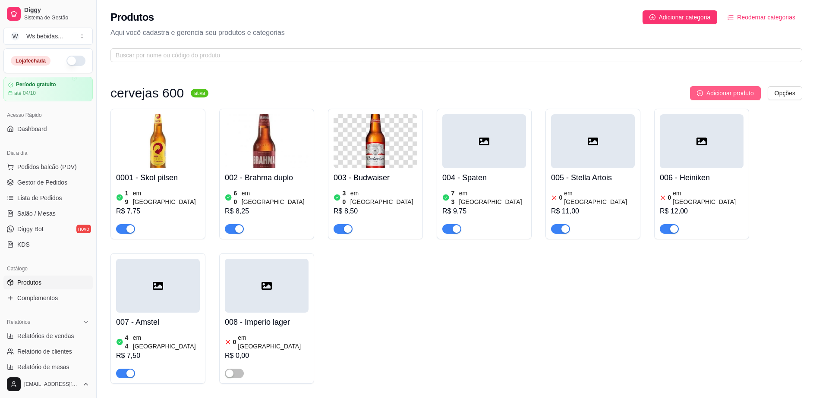
click at [653, 92] on span "Adicionar produto" at bounding box center [730, 92] width 47 height 9
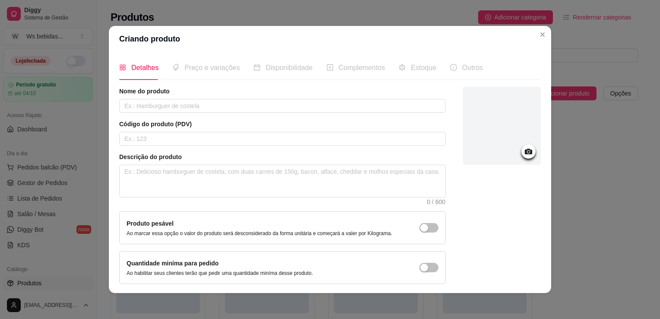
click at [264, 253] on div "Quantidade miníma para pedido Ao habilitar seus clientes terão que pedir uma qu…" at bounding box center [282, 267] width 326 height 33
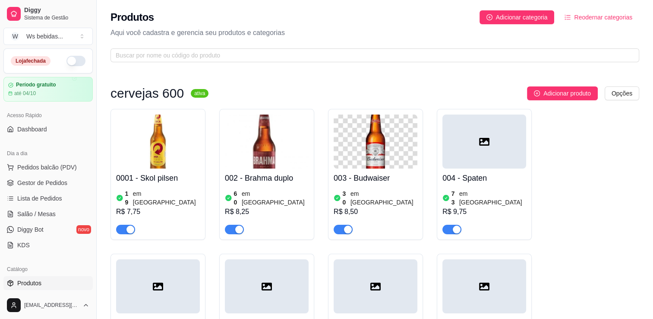
click at [574, 154] on div "0001 - Skol pilsen 19 em estoque R$ 7,75 002 - Brahma duplo 60 em estoque R$ 8,…" at bounding box center [375, 246] width 529 height 275
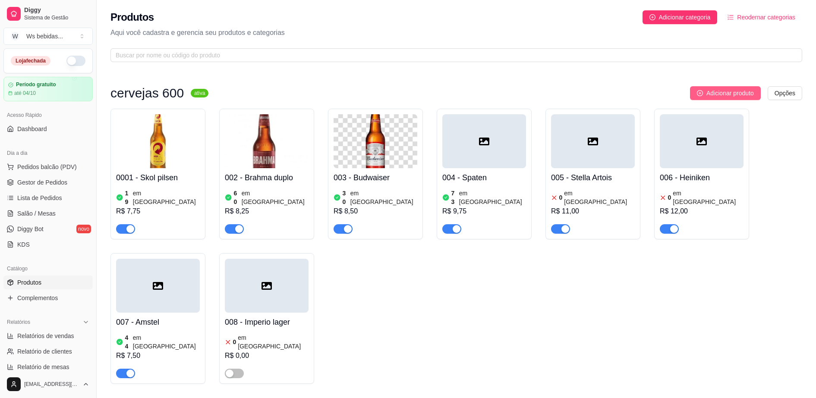
click at [659, 90] on span "Adicionar produto" at bounding box center [730, 92] width 47 height 9
click at [659, 91] on span "Adicionar produto" at bounding box center [730, 92] width 47 height 9
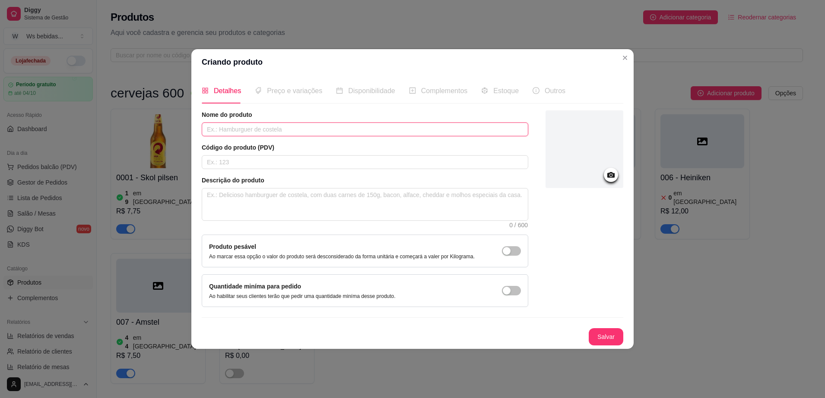
click at [255, 125] on input "text" at bounding box center [365, 130] width 326 height 14
click at [341, 98] on div "Disponibilidade" at bounding box center [365, 91] width 59 height 25
click at [317, 125] on input "text" at bounding box center [365, 130] width 326 height 14
